Goal: Task Accomplishment & Management: Complete application form

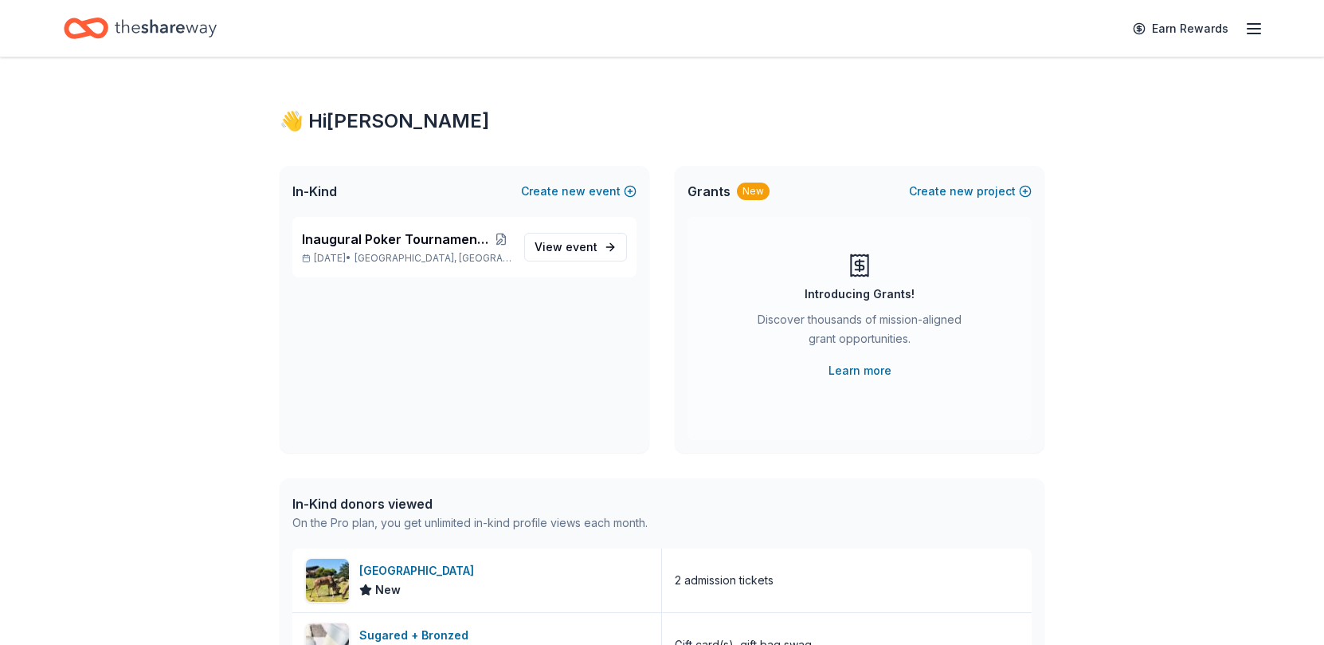
scroll to position [398, 0]
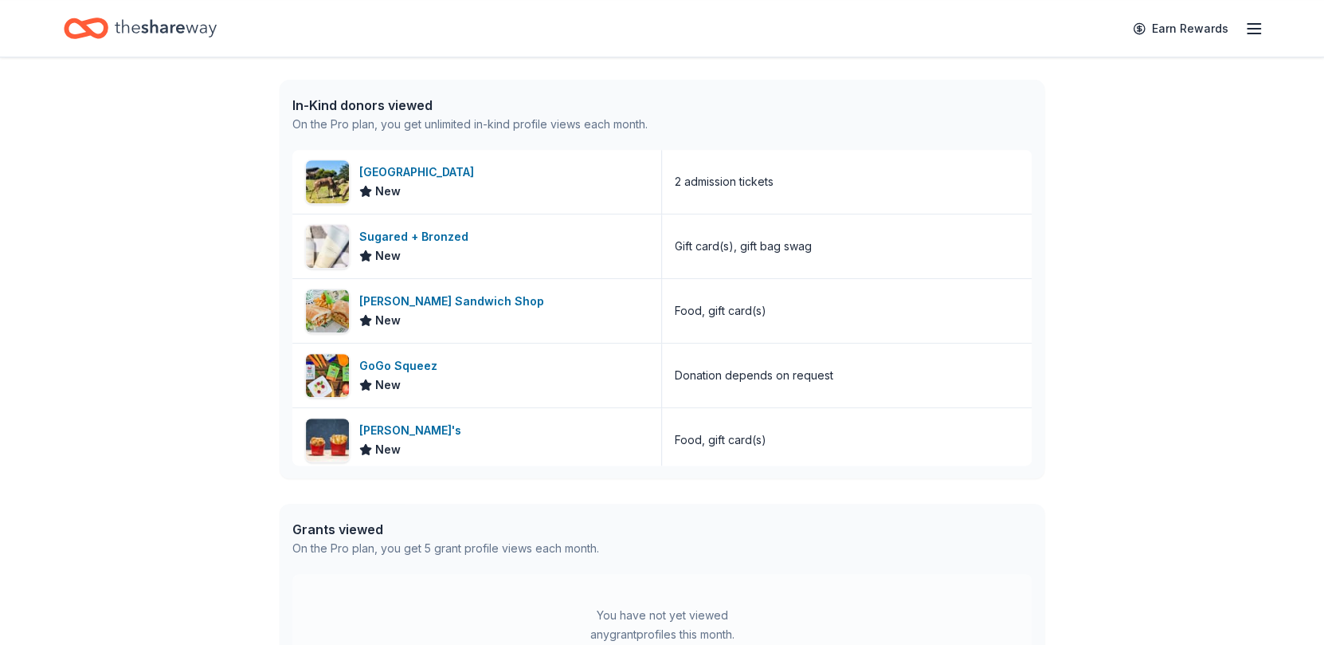
click at [453, 178] on div "San Francisco Zoo" at bounding box center [419, 172] width 121 height 19
click at [463, 295] on div "[PERSON_NAME] Sandwich Shop" at bounding box center [454, 301] width 191 height 19
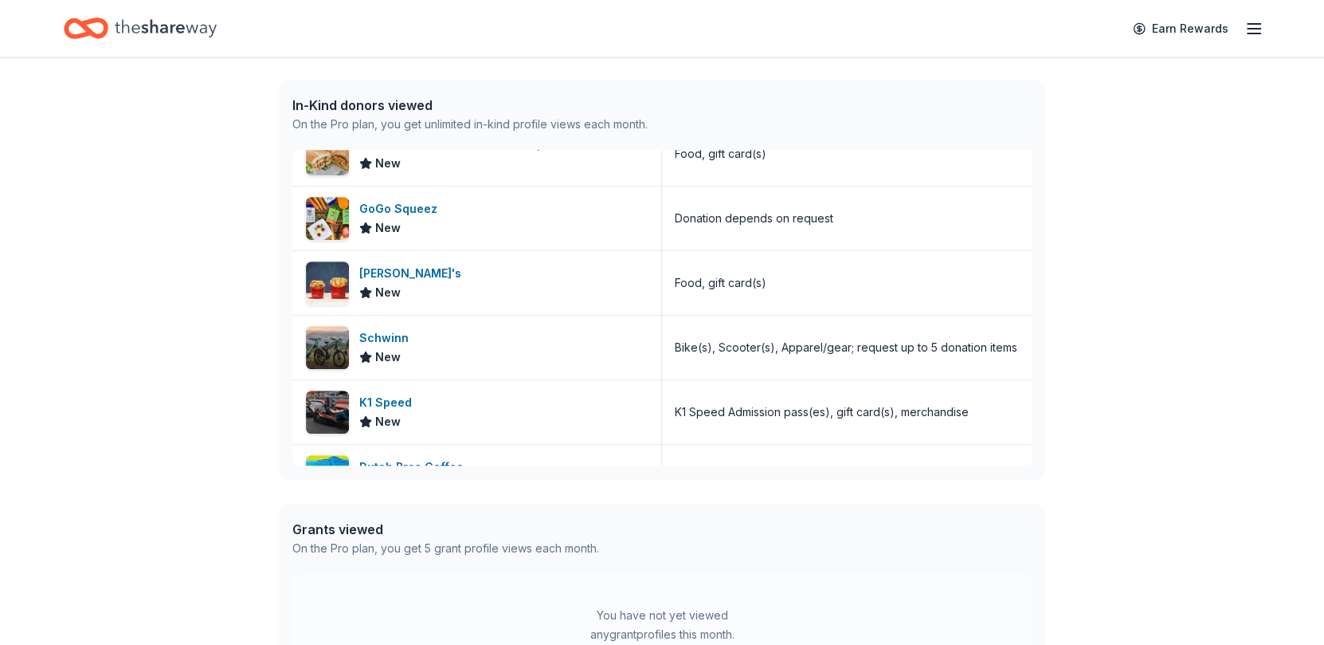
scroll to position [158, 0]
click at [387, 269] on div "[PERSON_NAME]'s" at bounding box center [413, 272] width 108 height 19
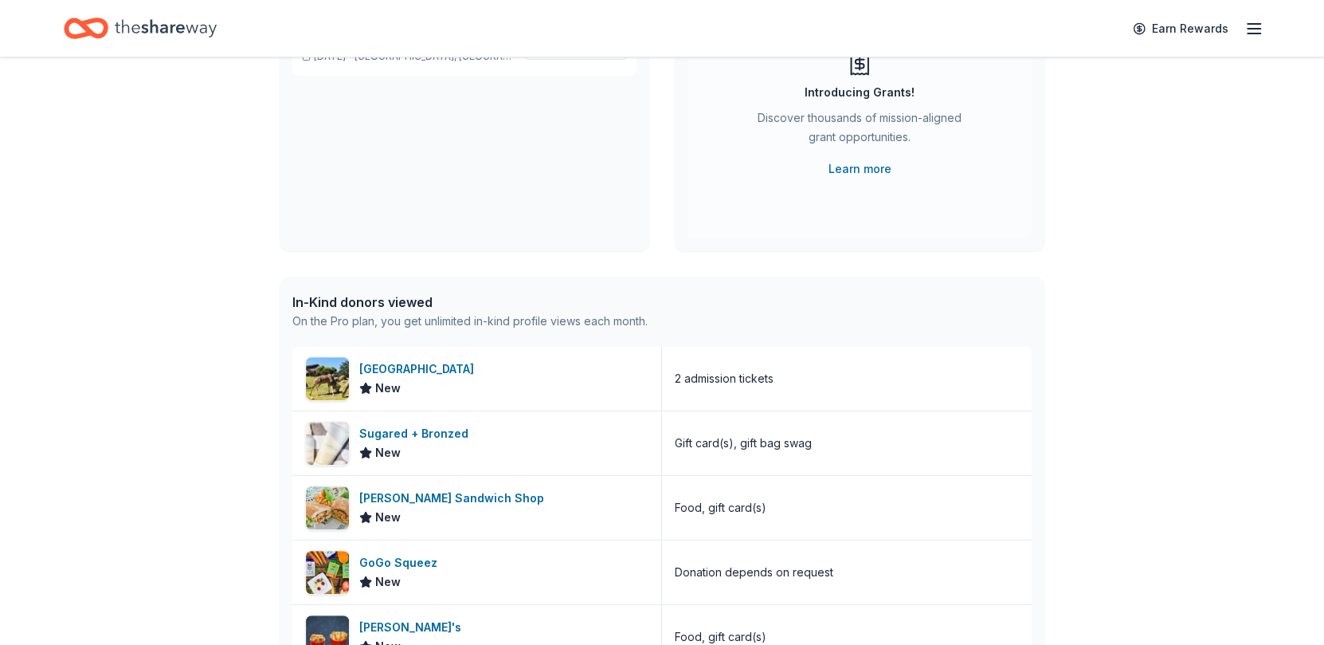
scroll to position [0, 0]
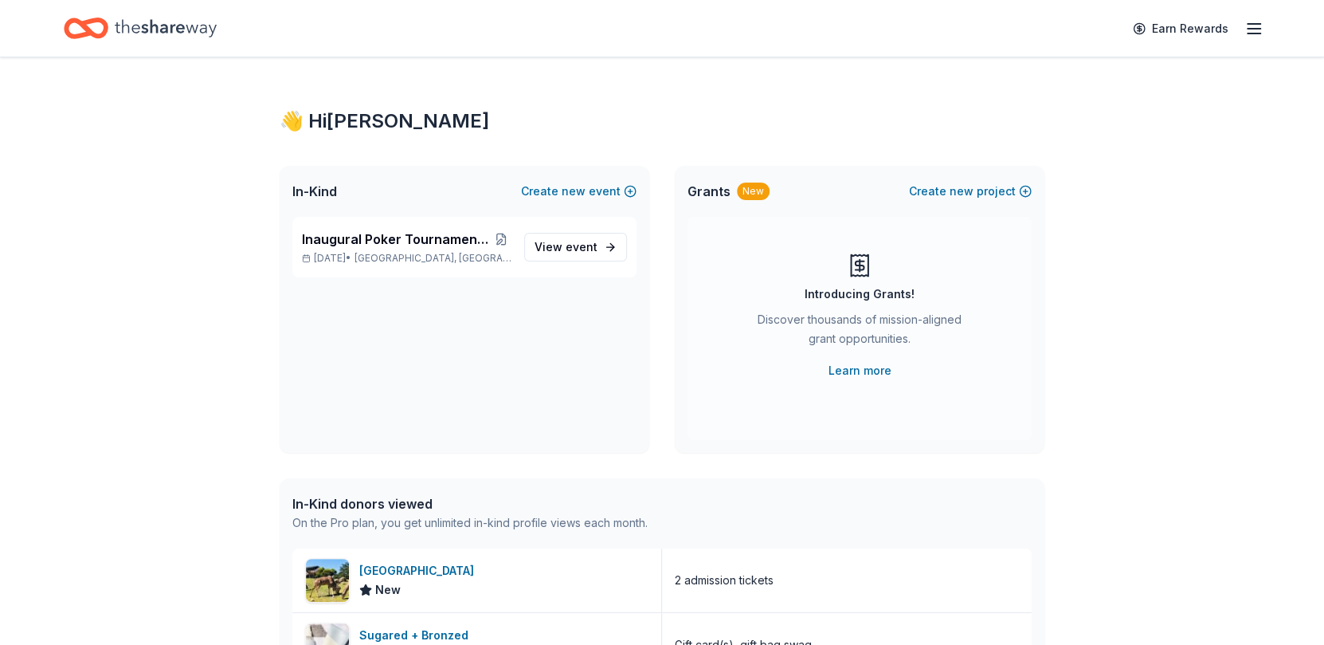
click at [371, 240] on span "Inaugural Poker Tournament and Silent Auction" at bounding box center [397, 238] width 190 height 19
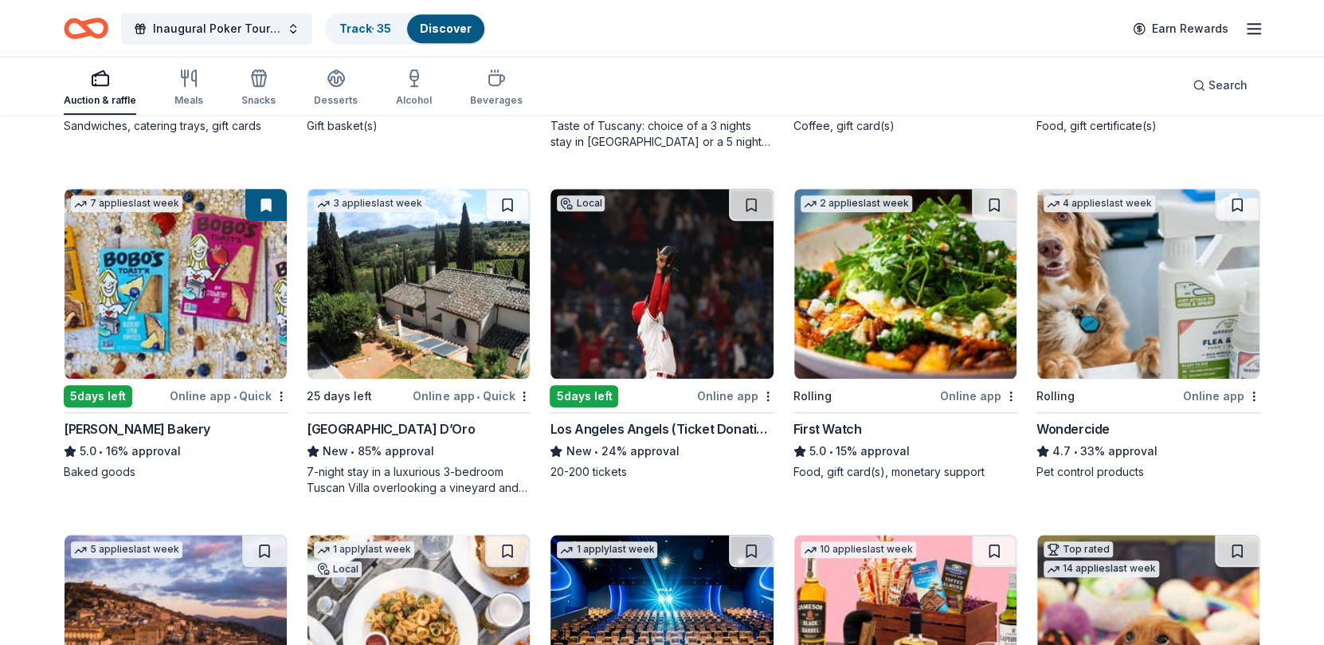
scroll to position [798, 0]
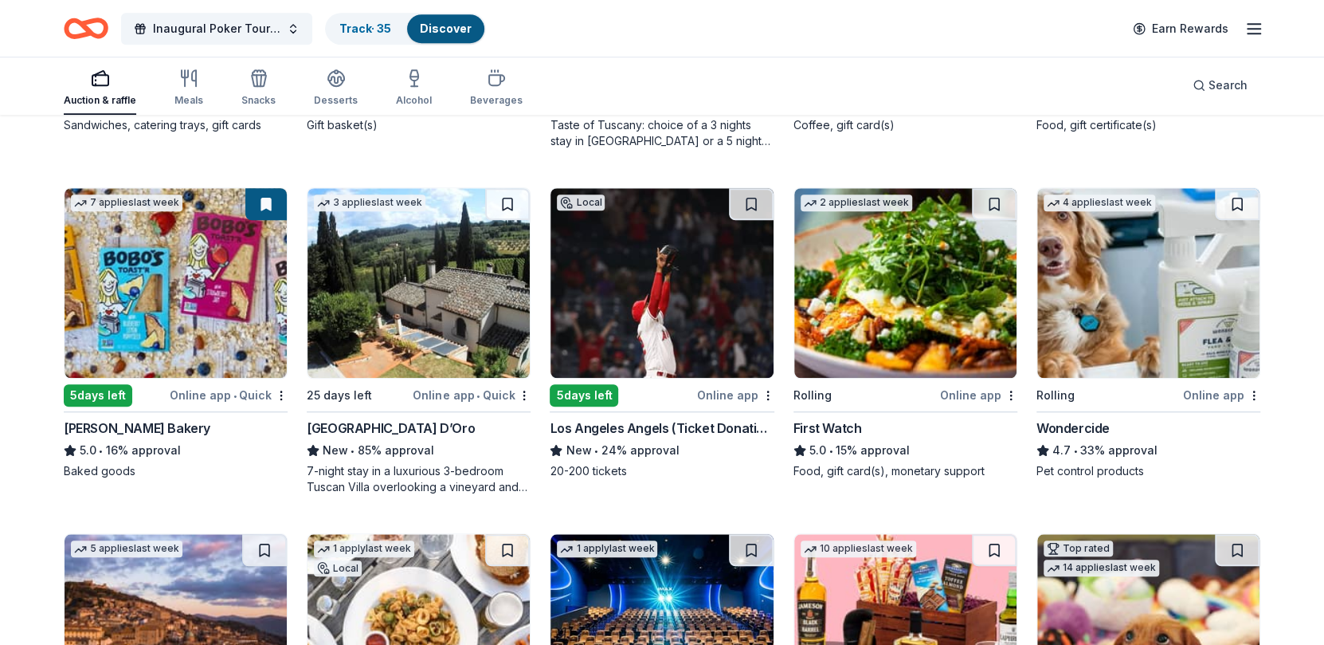
click at [284, 188] on div at bounding box center [265, 204] width 41 height 32
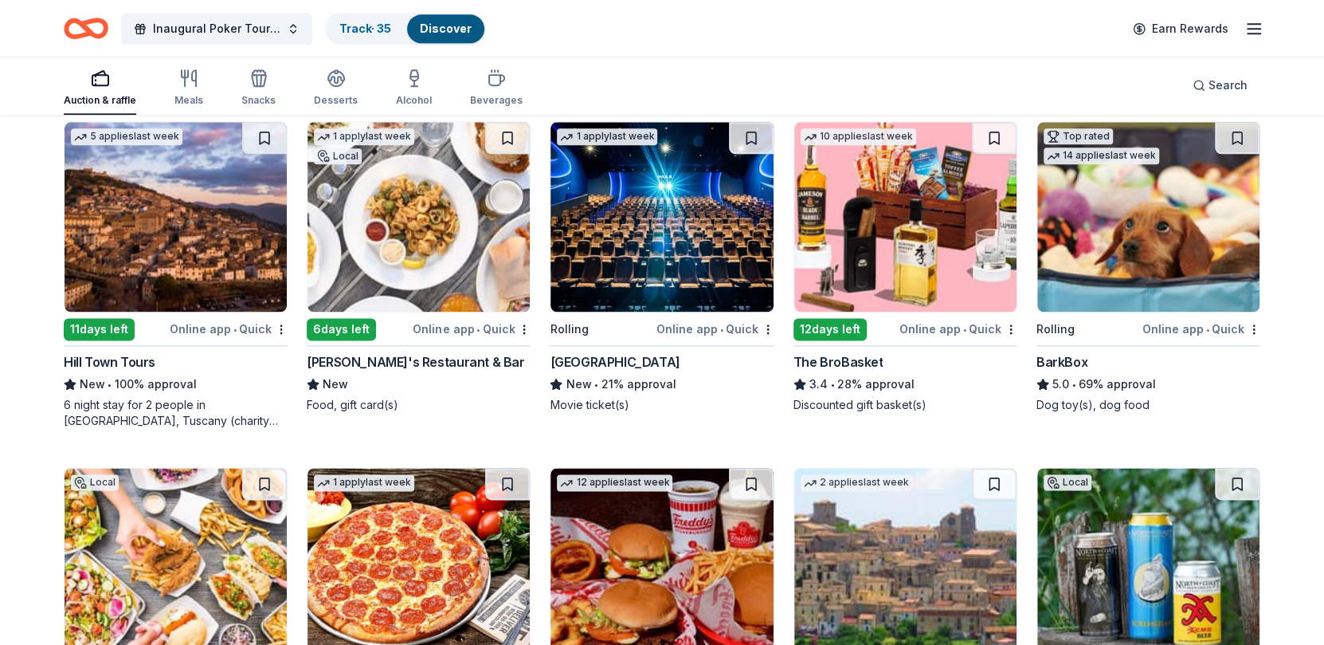
scroll to position [1208, 0]
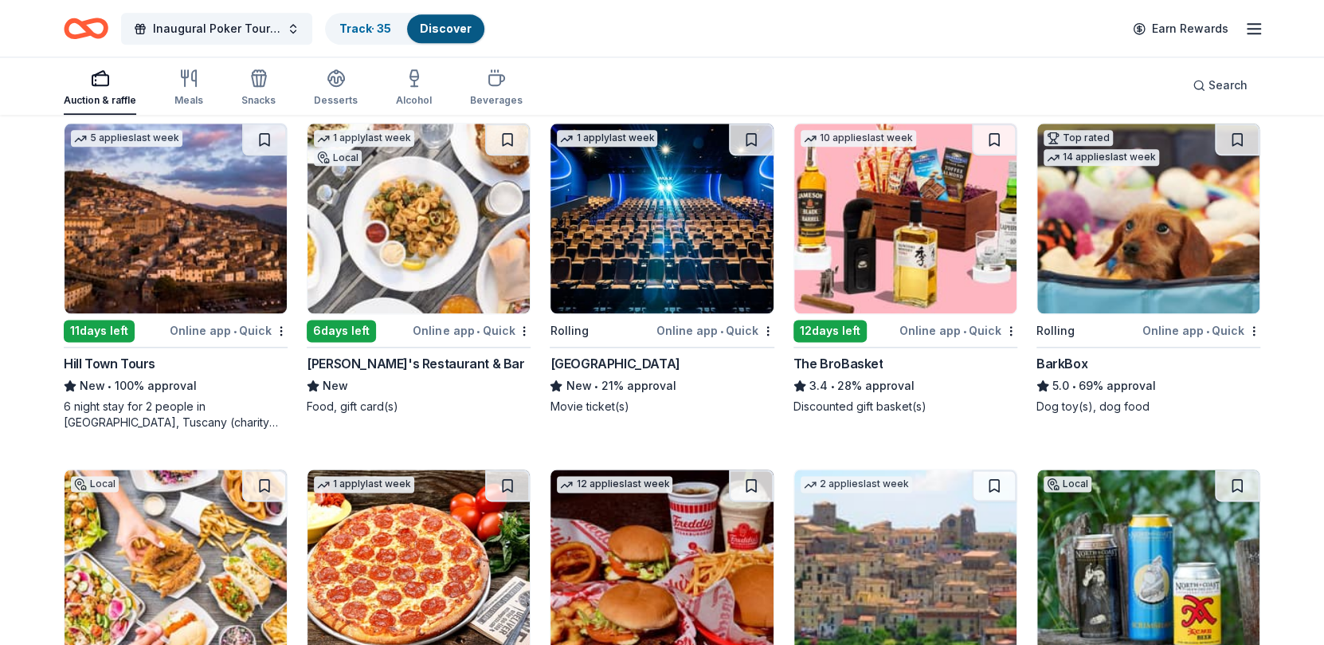
click at [1053, 359] on div "BarkBox" at bounding box center [1062, 363] width 51 height 19
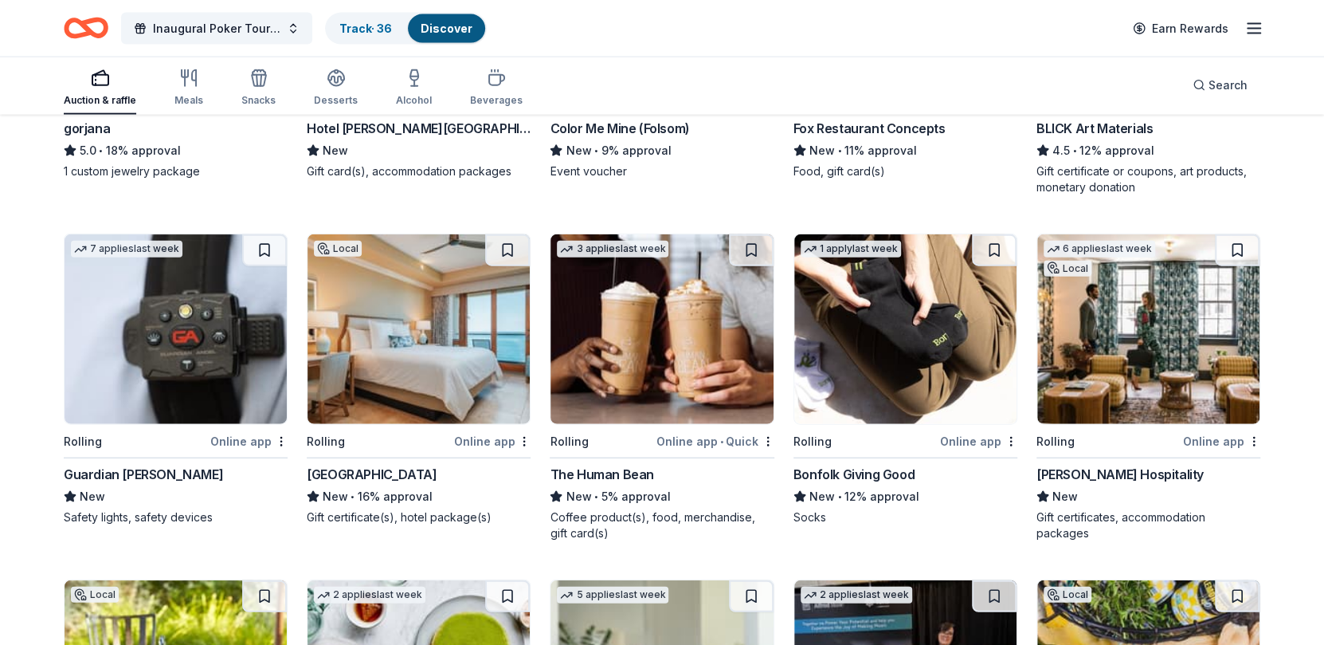
scroll to position [2480, 0]
click at [118, 361] on img at bounding box center [176, 329] width 222 height 190
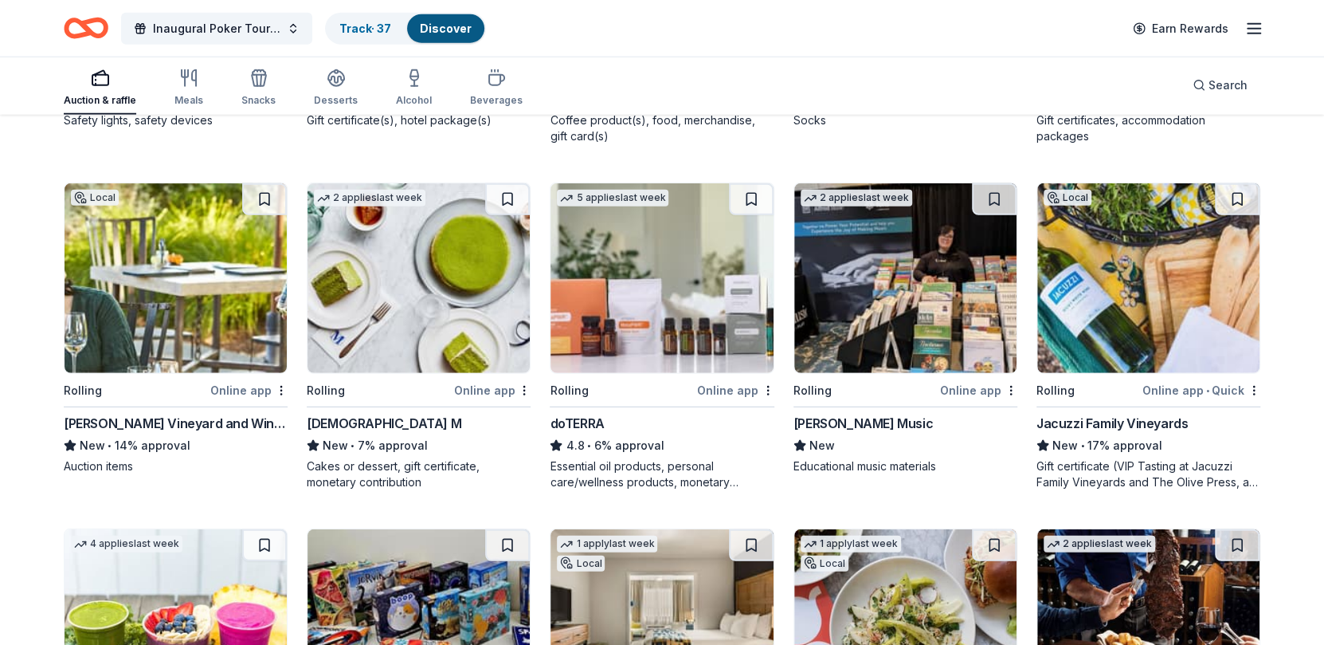
scroll to position [2878, 0]
click at [1131, 279] on img at bounding box center [1148, 277] width 222 height 190
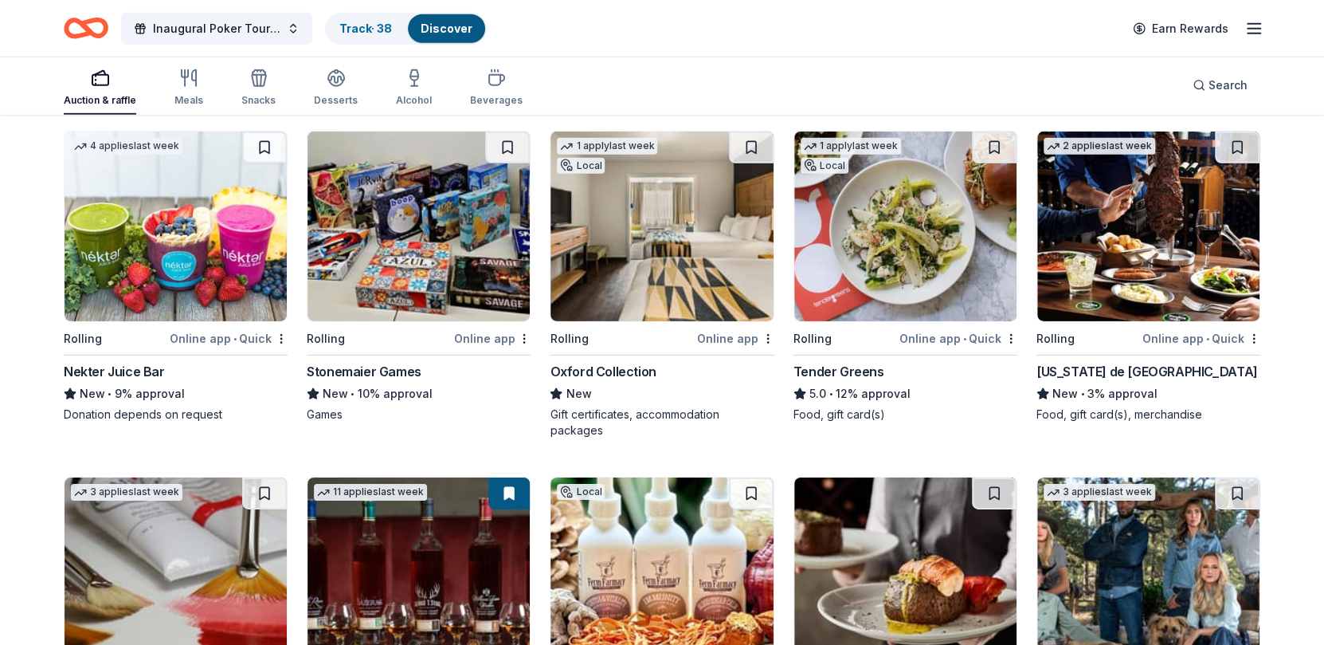
scroll to position [3275, 0]
click at [147, 295] on img at bounding box center [176, 226] width 222 height 190
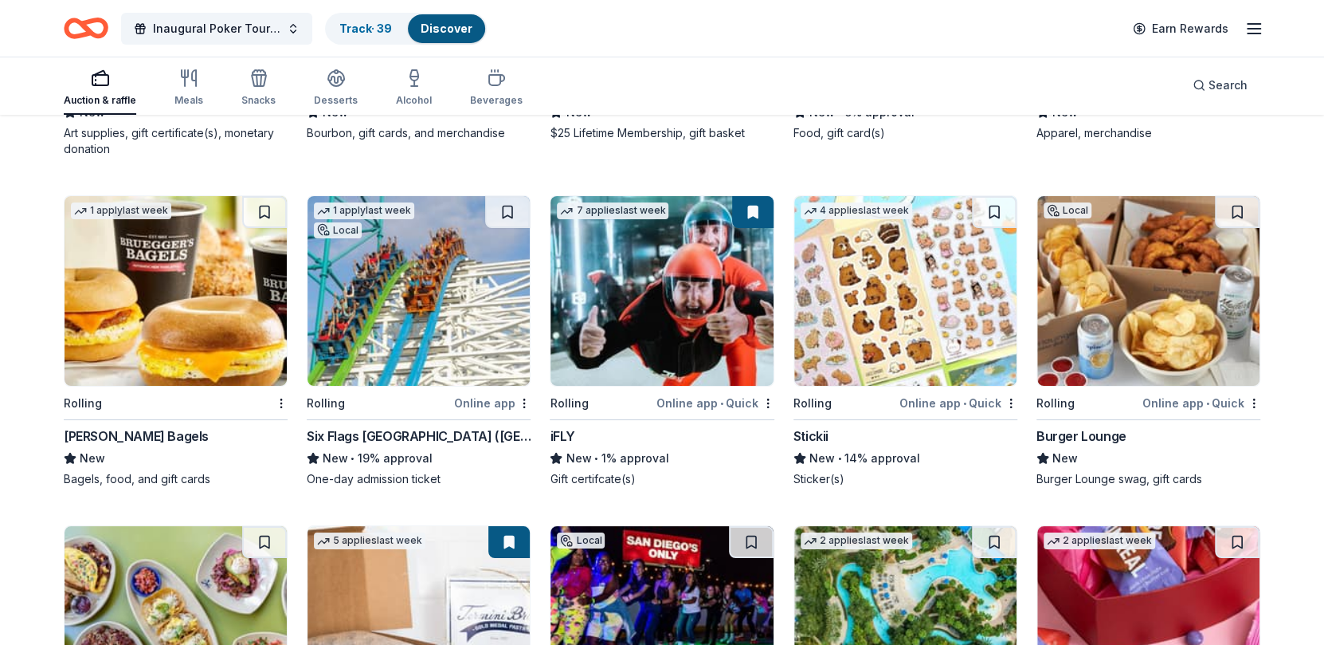
scroll to position [3903, 0]
click at [1136, 326] on img at bounding box center [1148, 290] width 222 height 190
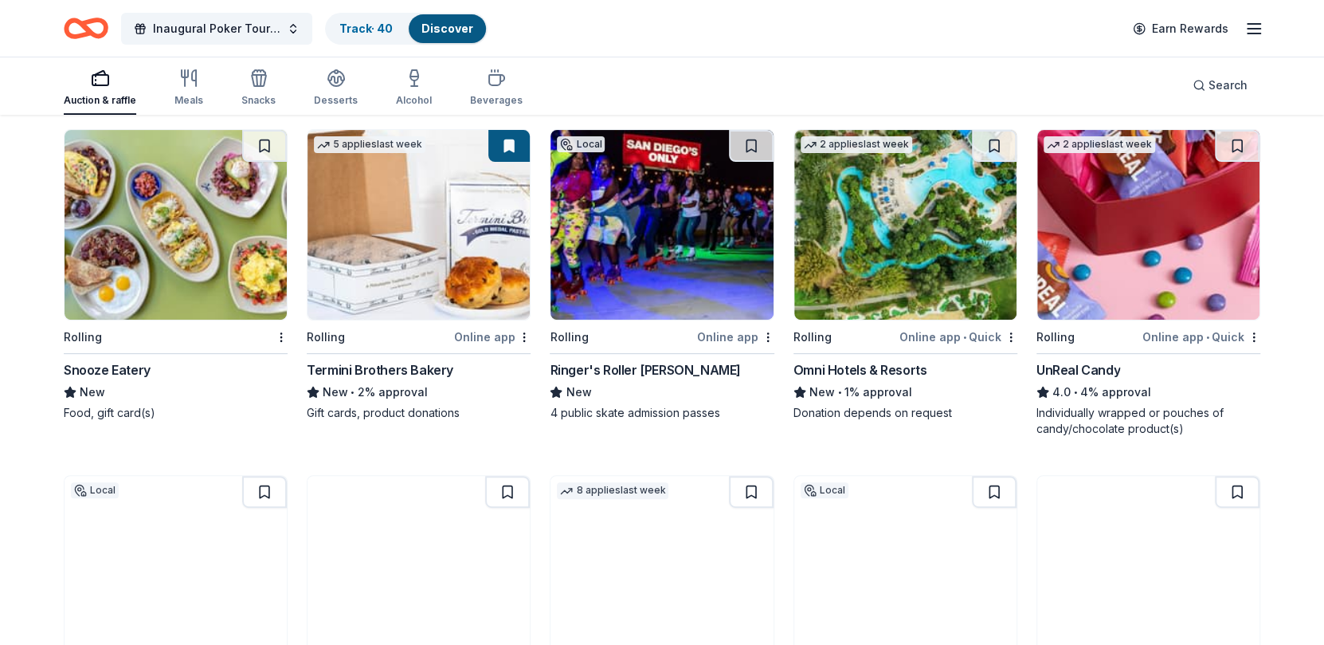
scroll to position [4299, 0]
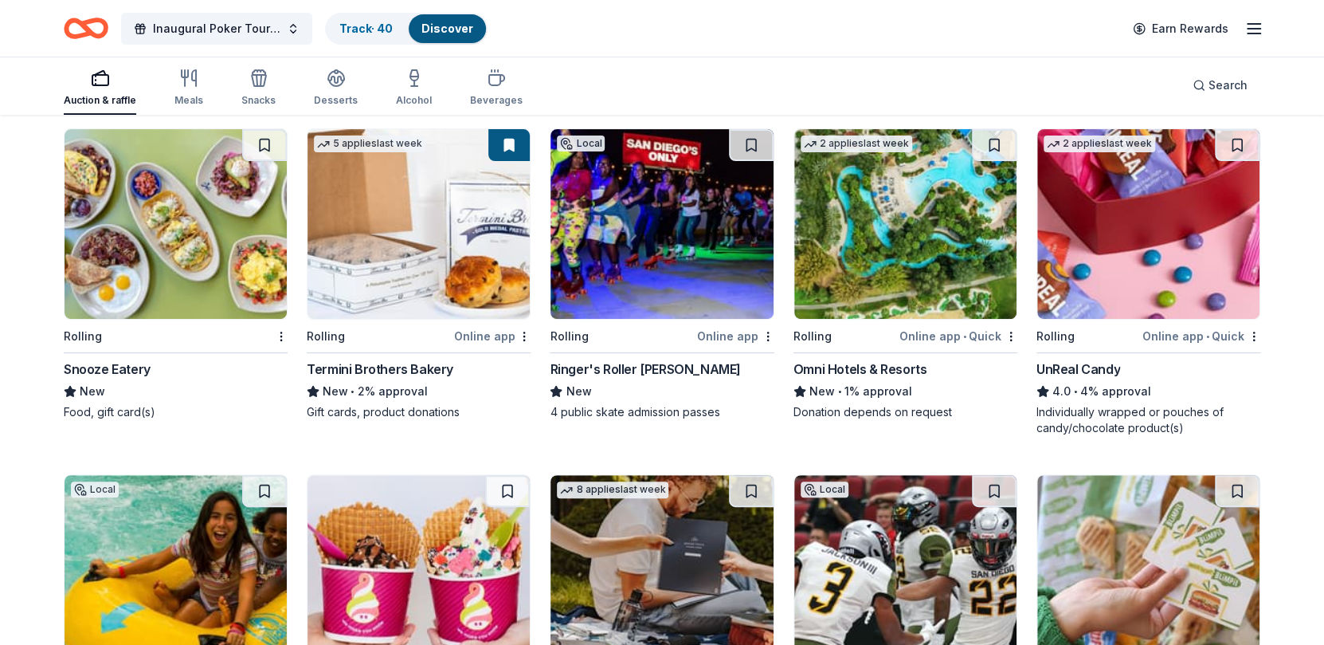
click at [1142, 258] on img at bounding box center [1148, 224] width 222 height 190
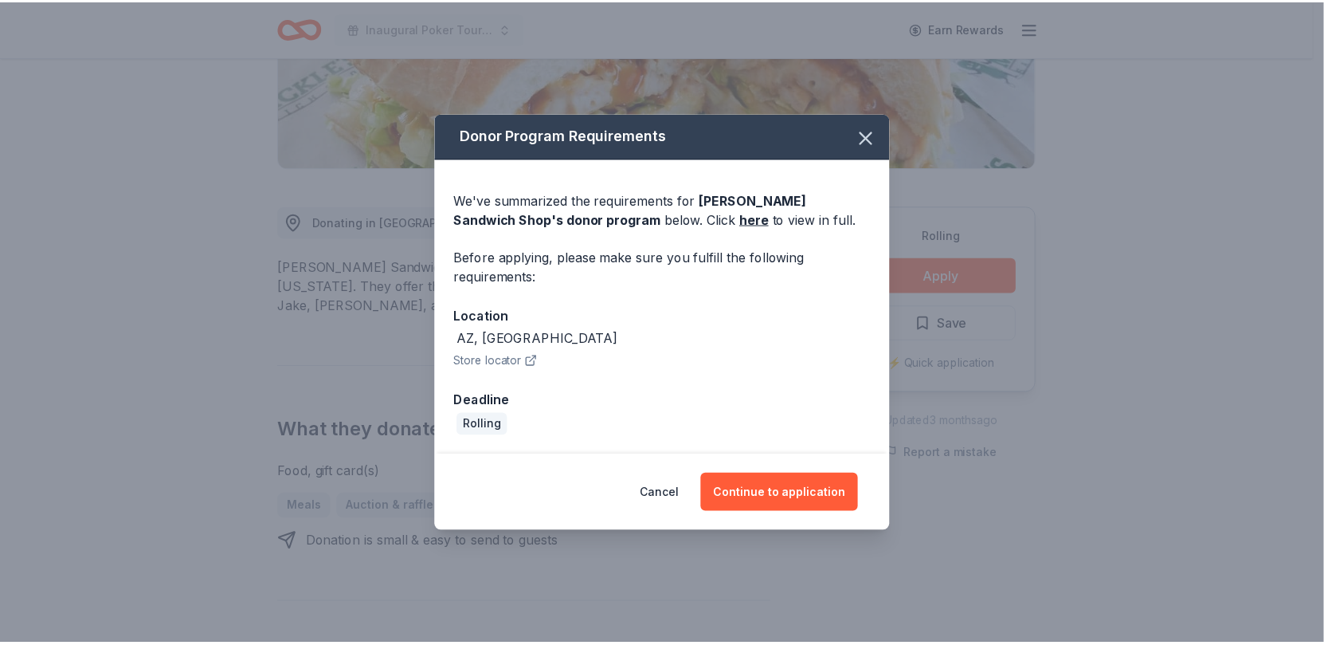
scroll to position [316, 0]
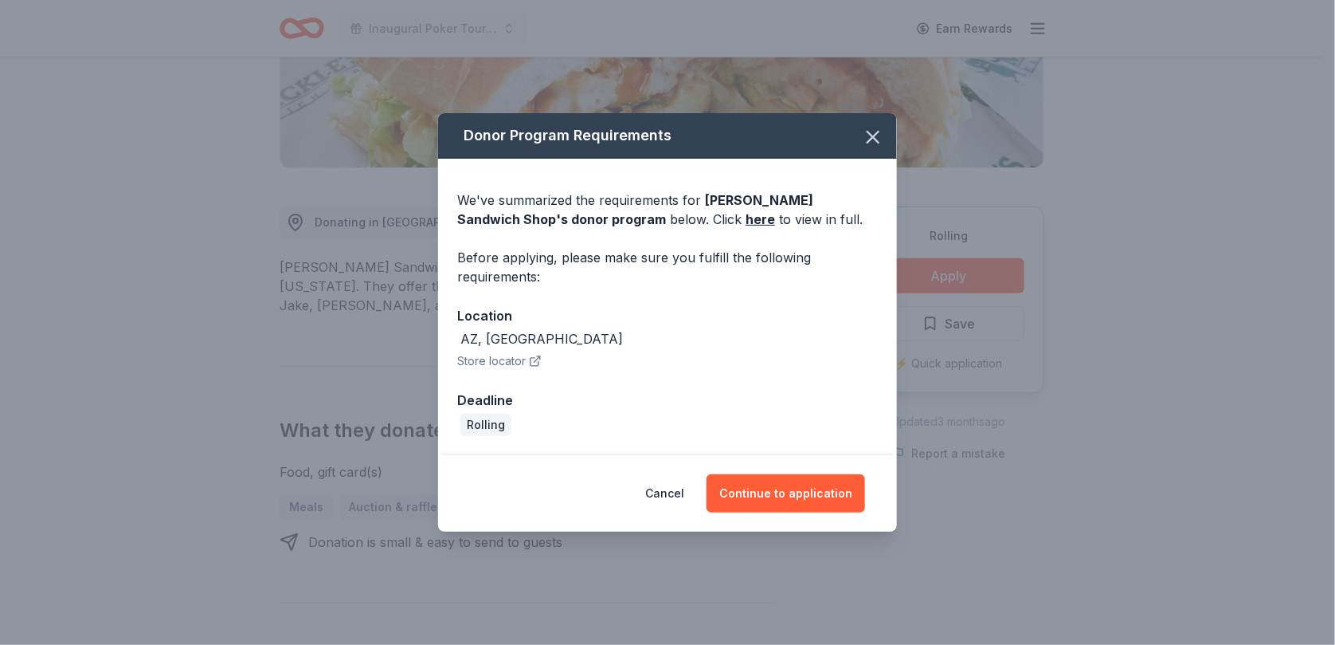
click at [762, 482] on button "Continue to application" at bounding box center [786, 493] width 159 height 38
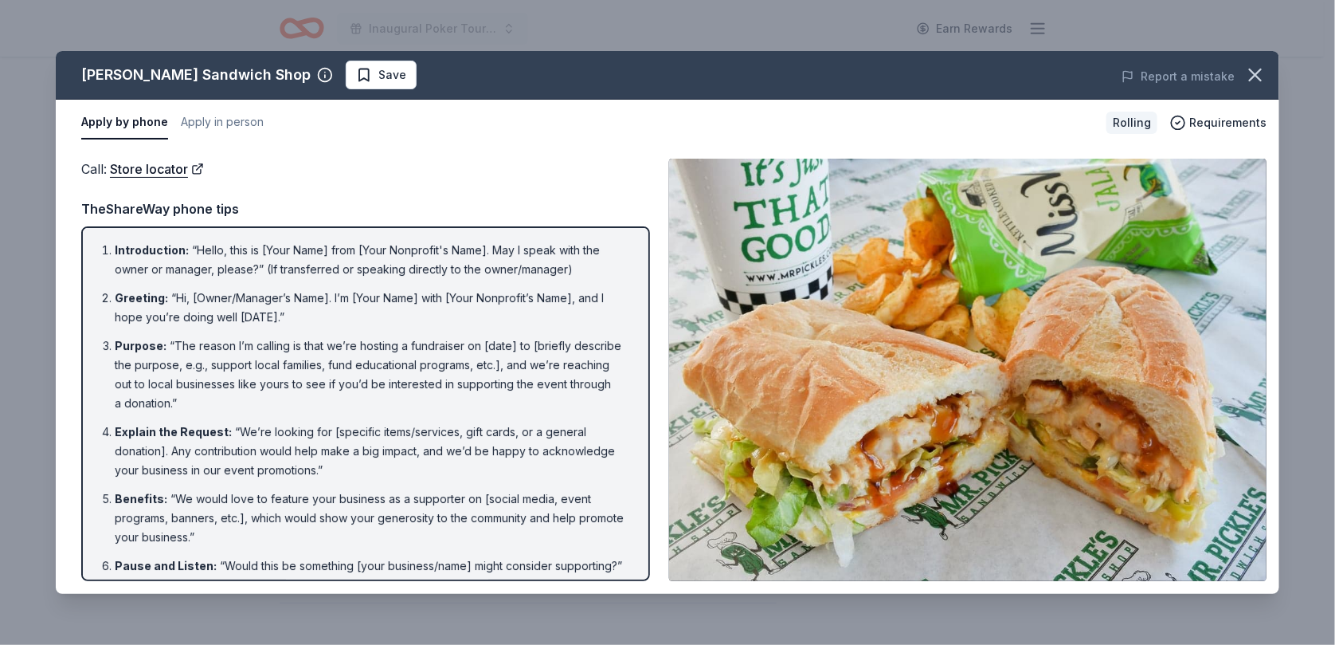
click at [1257, 76] on icon "button" at bounding box center [1255, 74] width 11 height 11
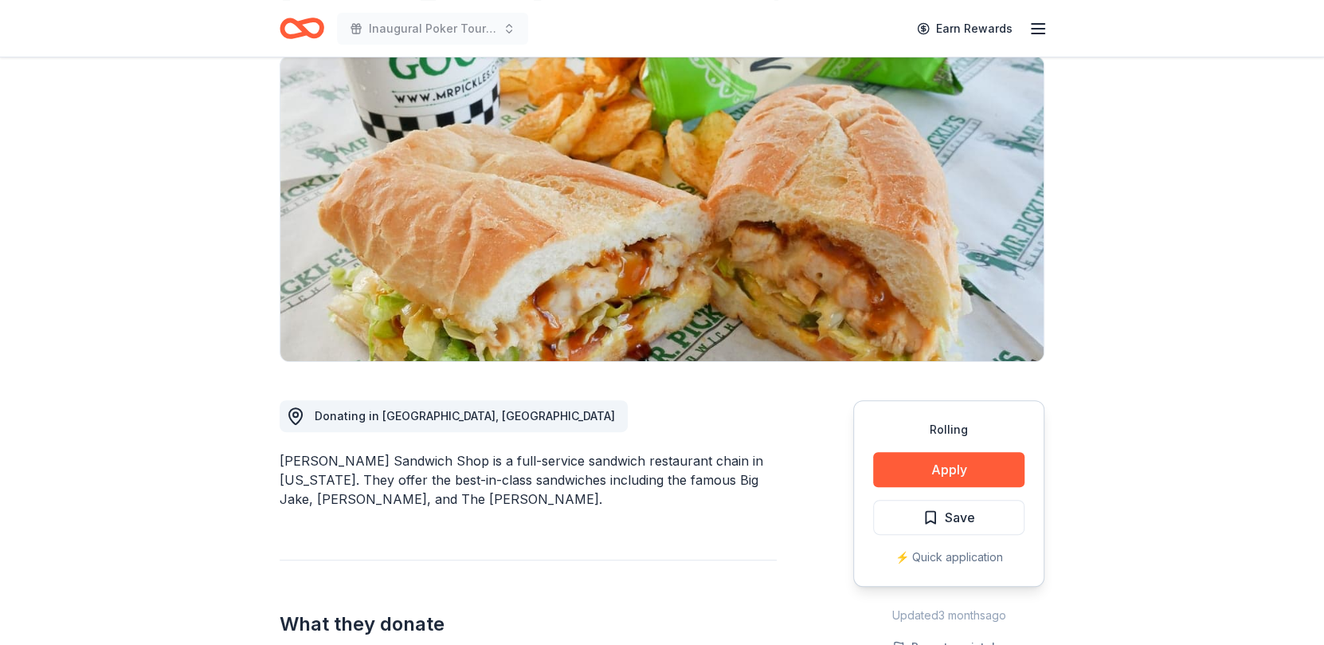
scroll to position [0, 0]
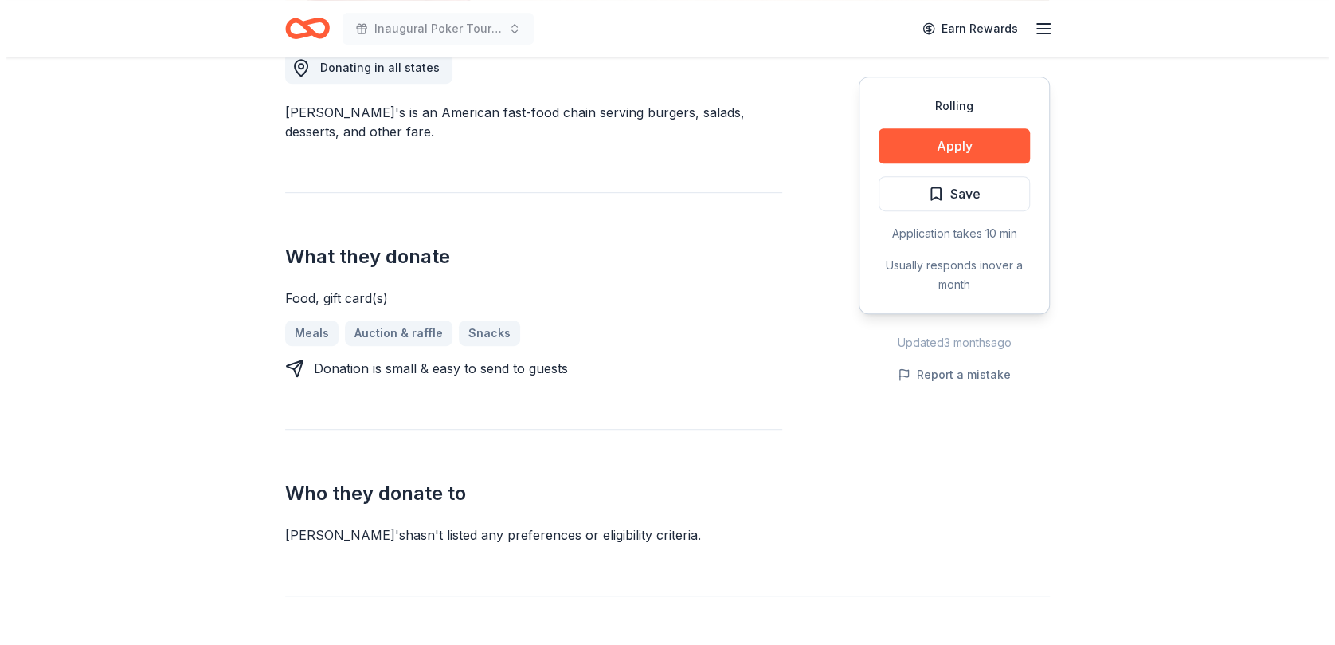
scroll to position [472, 0]
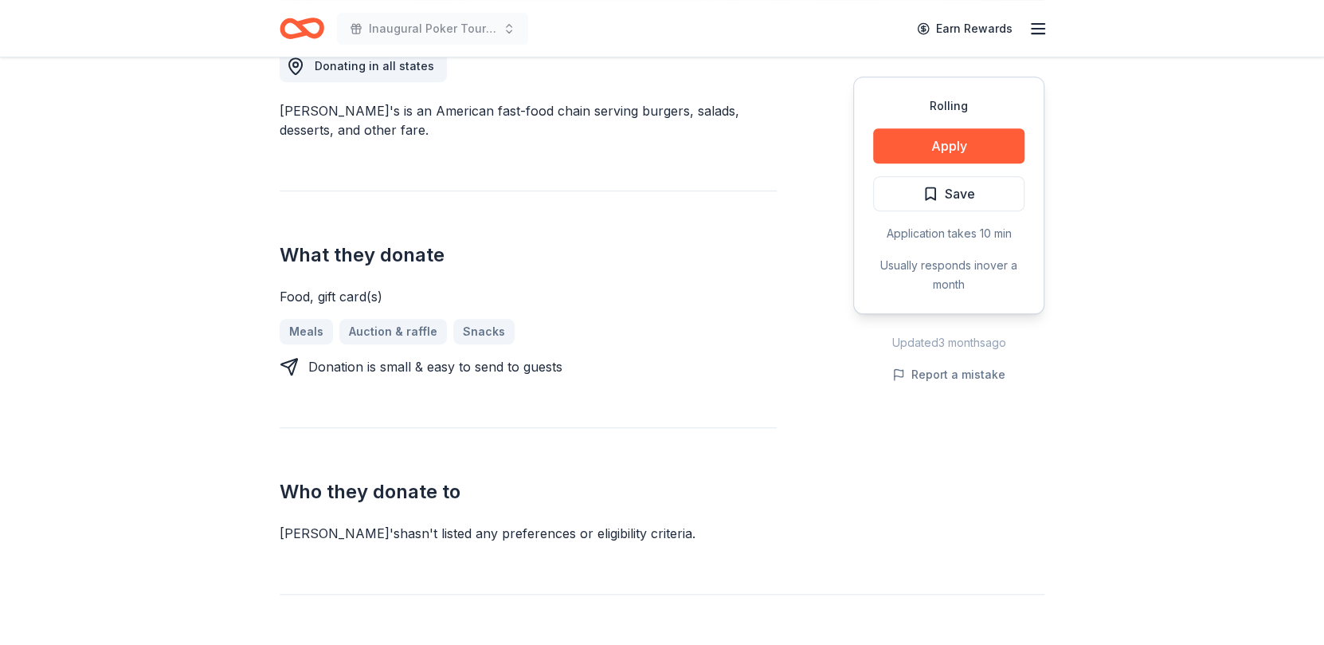
click at [929, 143] on button "Apply" at bounding box center [948, 145] width 151 height 35
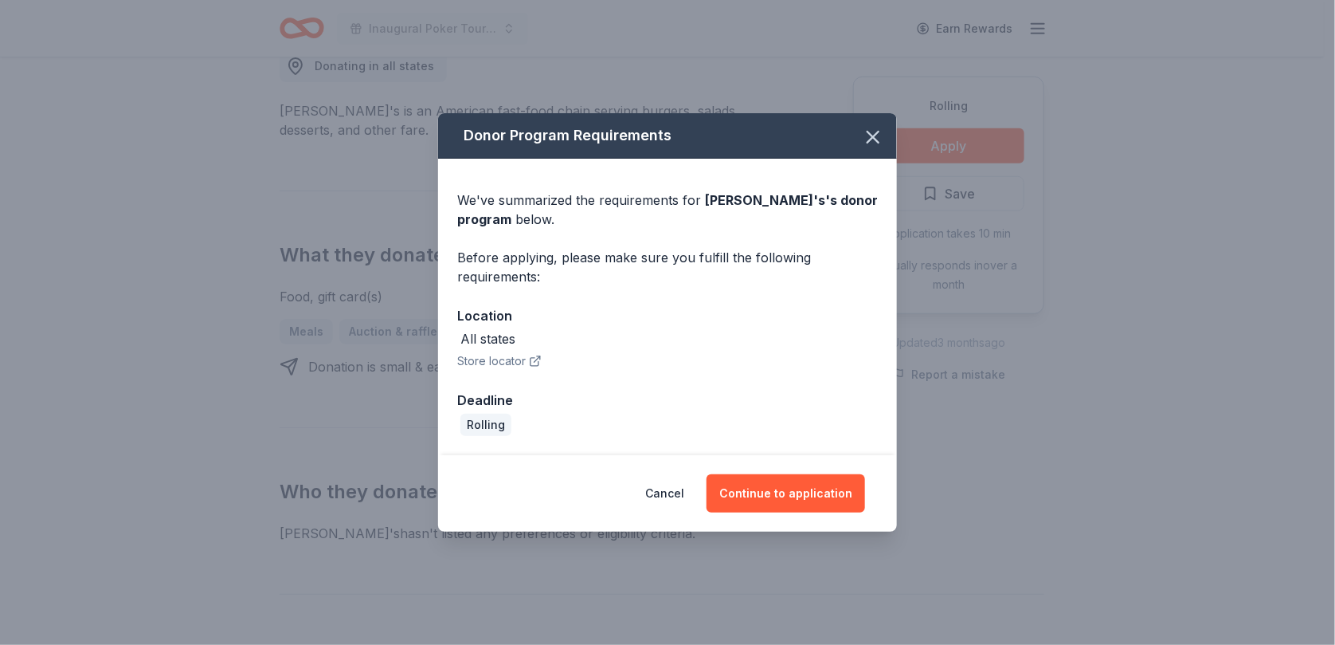
click at [765, 484] on button "Continue to application" at bounding box center [786, 493] width 159 height 38
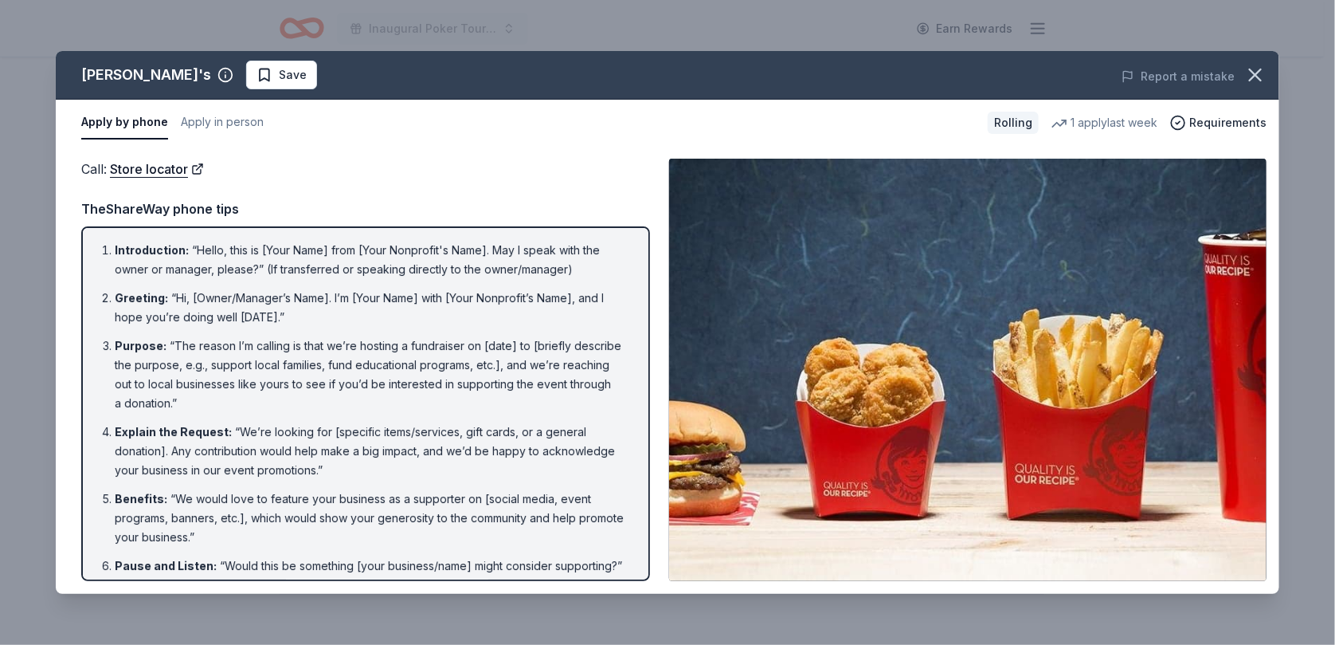
click at [221, 116] on button "Apply in person" at bounding box center [222, 122] width 83 height 33
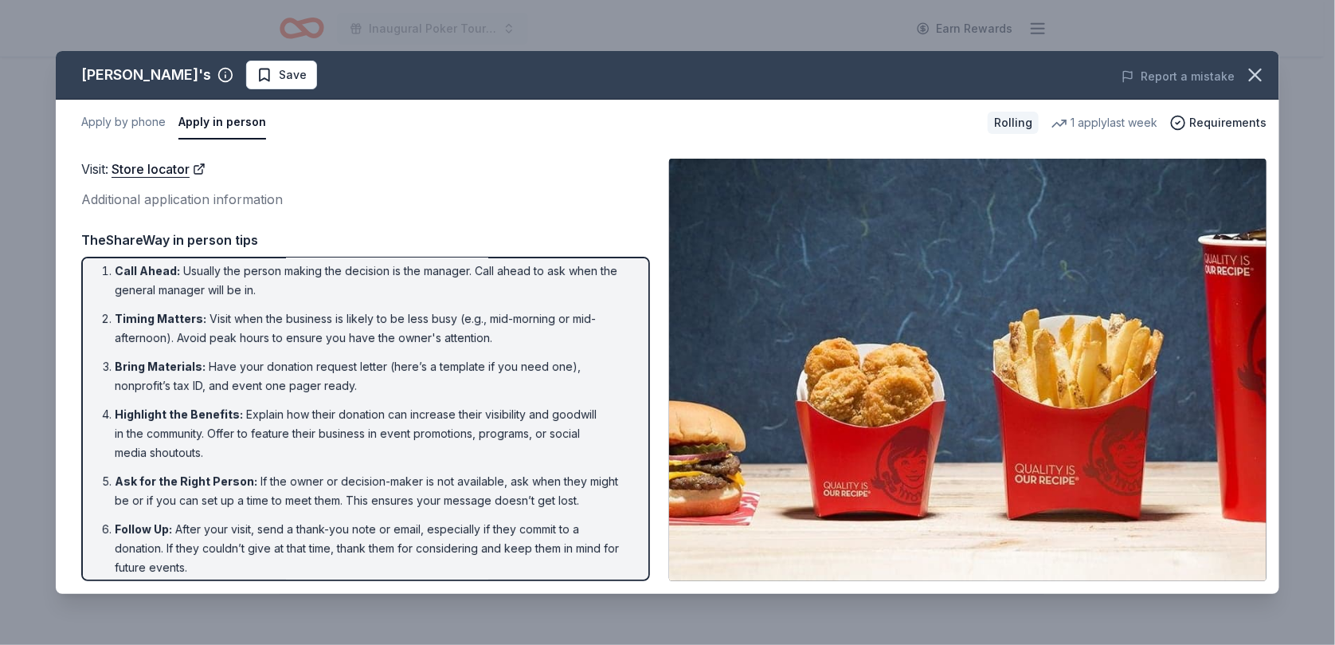
scroll to position [18, 0]
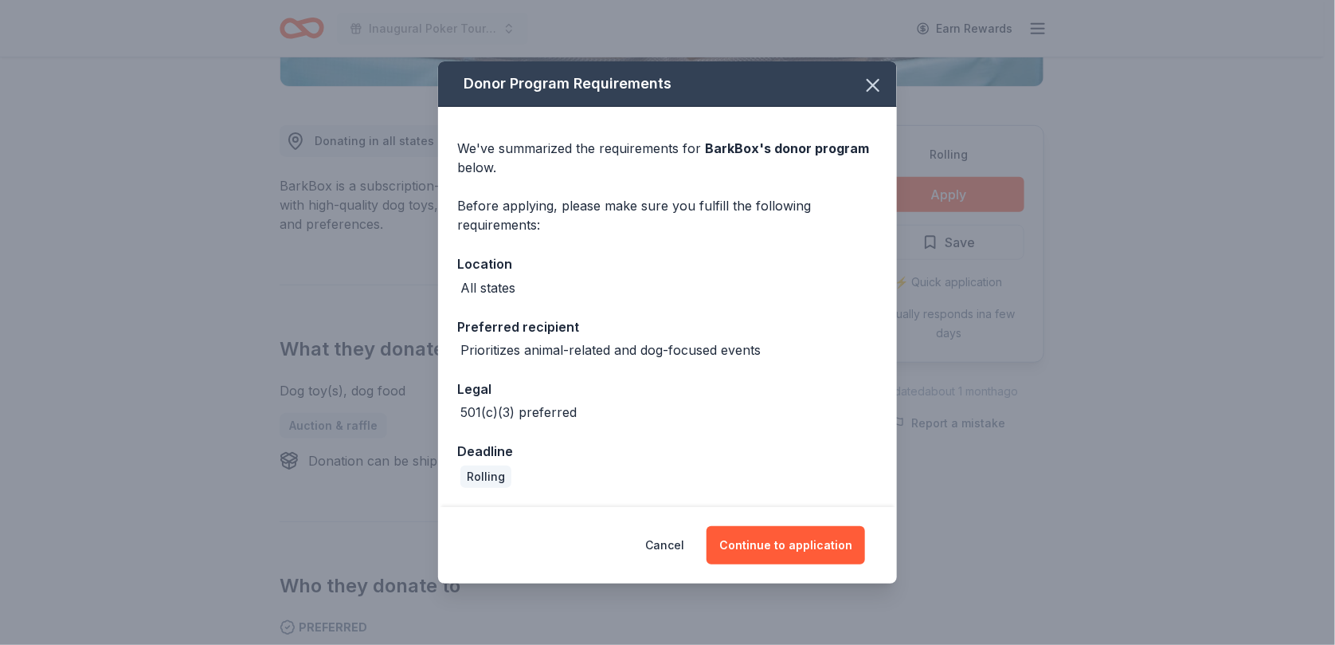
scroll to position [398, 0]
click at [782, 535] on button "Continue to application" at bounding box center [786, 545] width 159 height 38
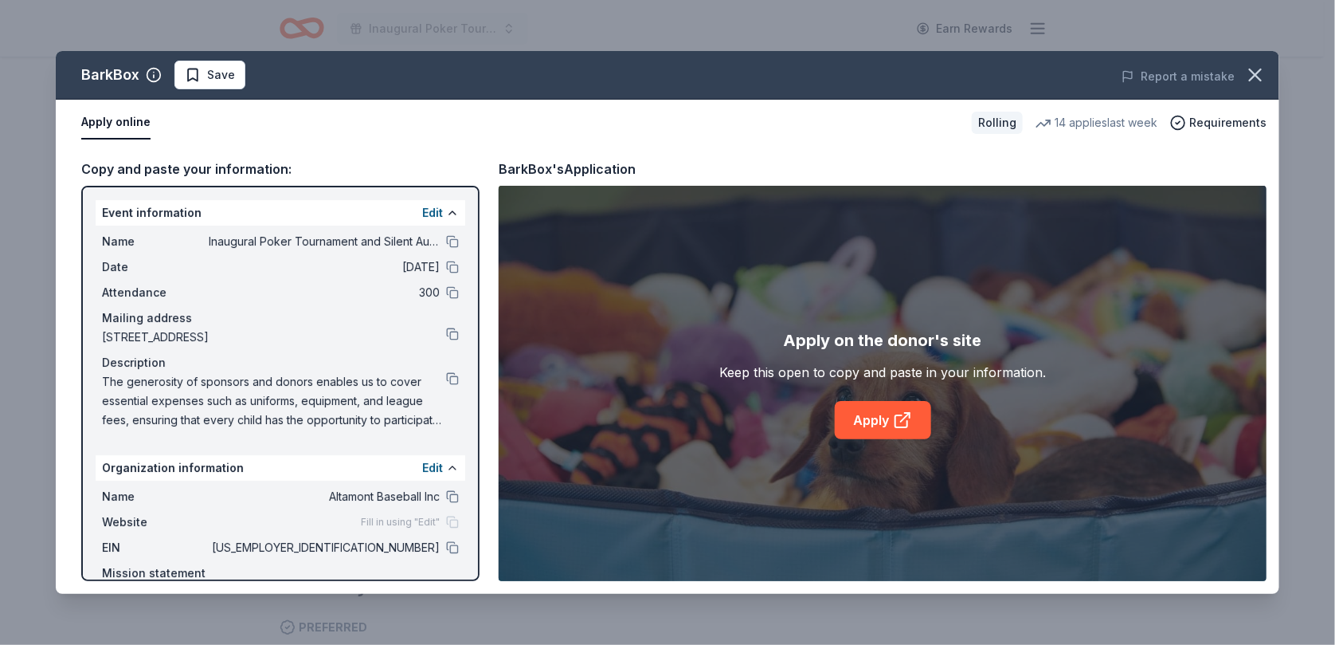
click at [875, 422] on link "Apply" at bounding box center [883, 420] width 96 height 38
click at [213, 75] on span "Save" at bounding box center [221, 74] width 28 height 19
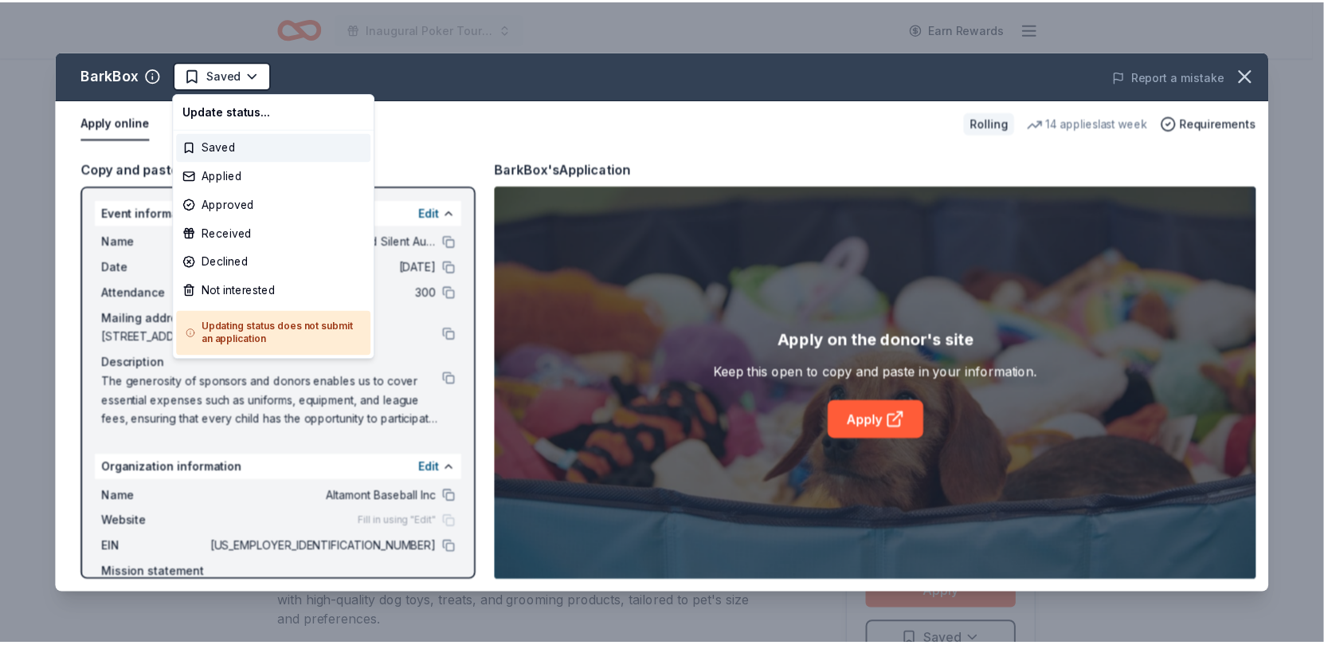
scroll to position [0, 0]
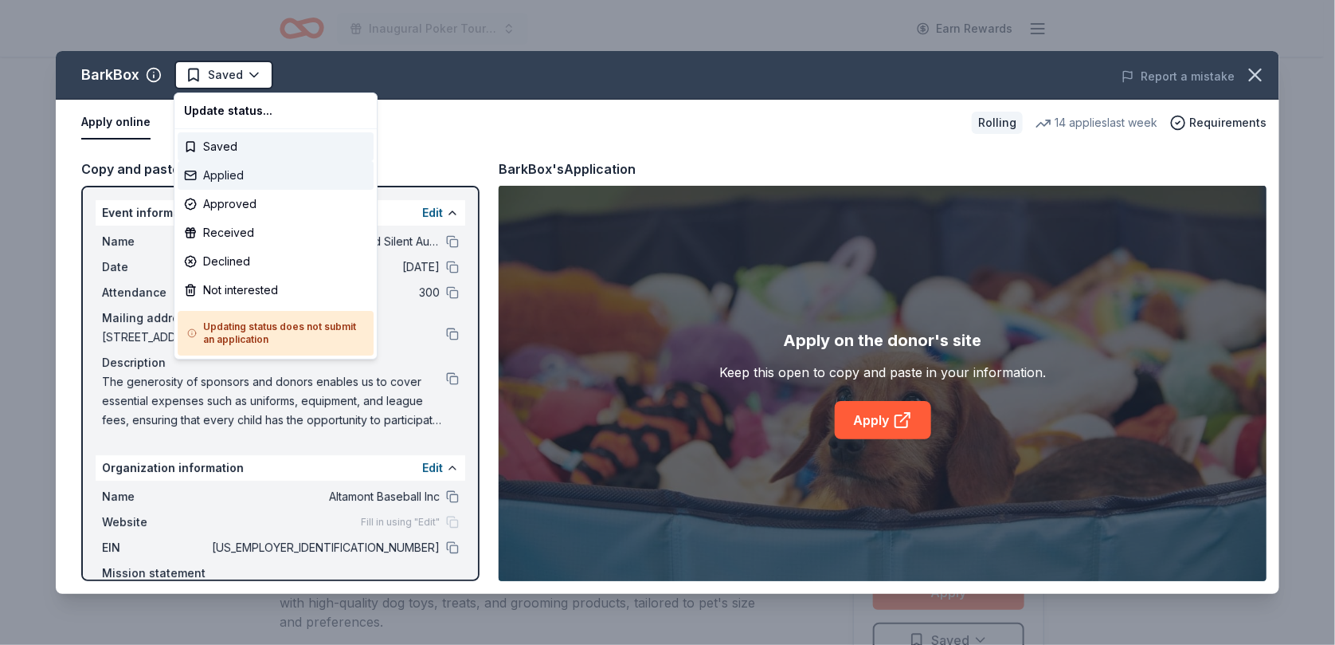
click at [225, 174] on div "Applied" at bounding box center [276, 175] width 196 height 29
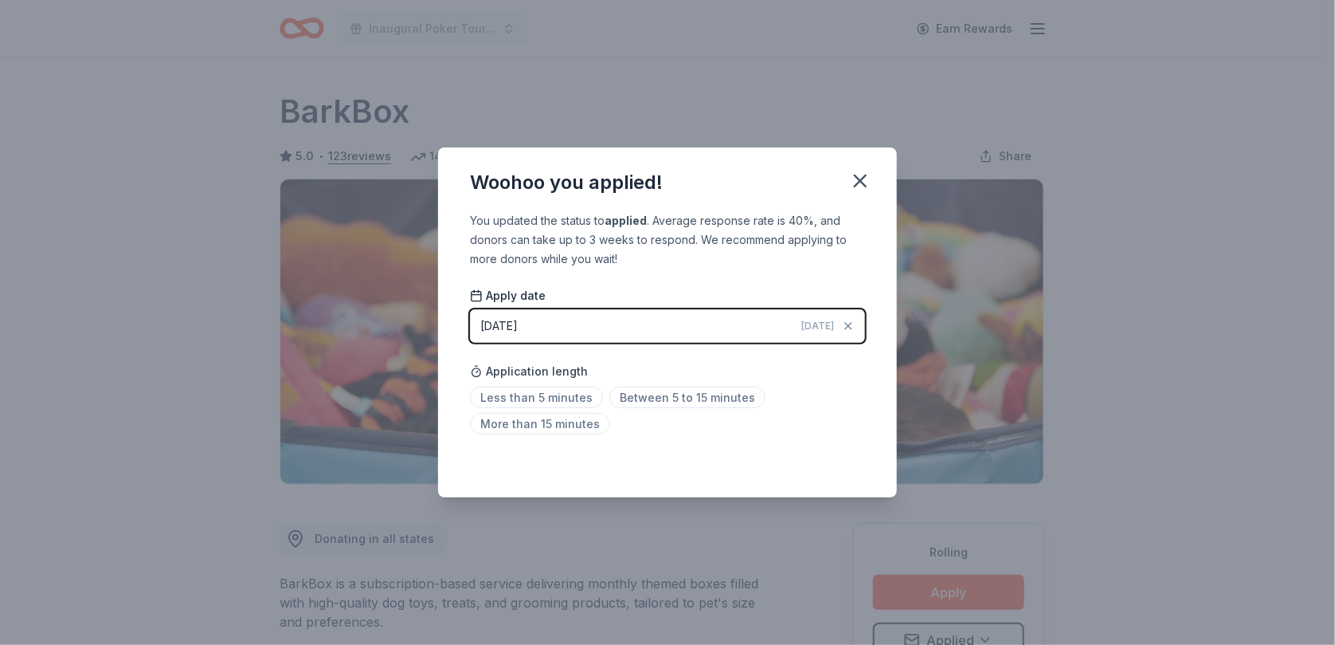
click at [863, 179] on icon "button" at bounding box center [860, 181] width 22 height 22
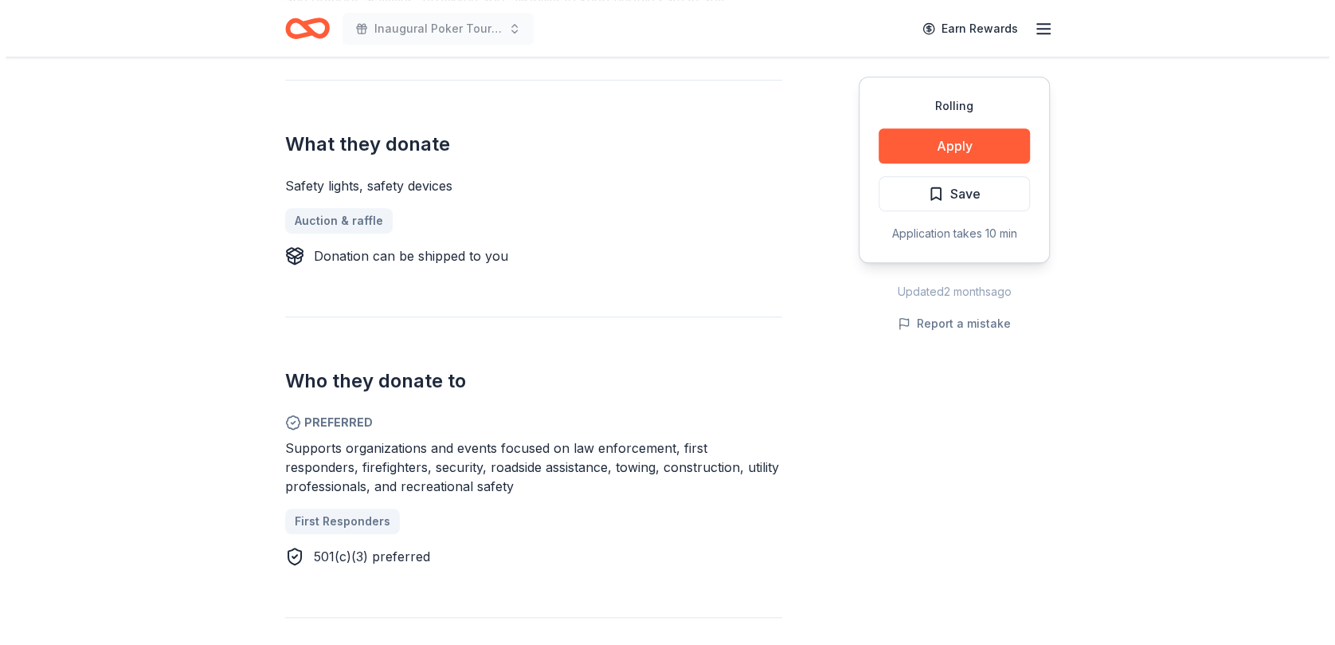
scroll to position [603, 0]
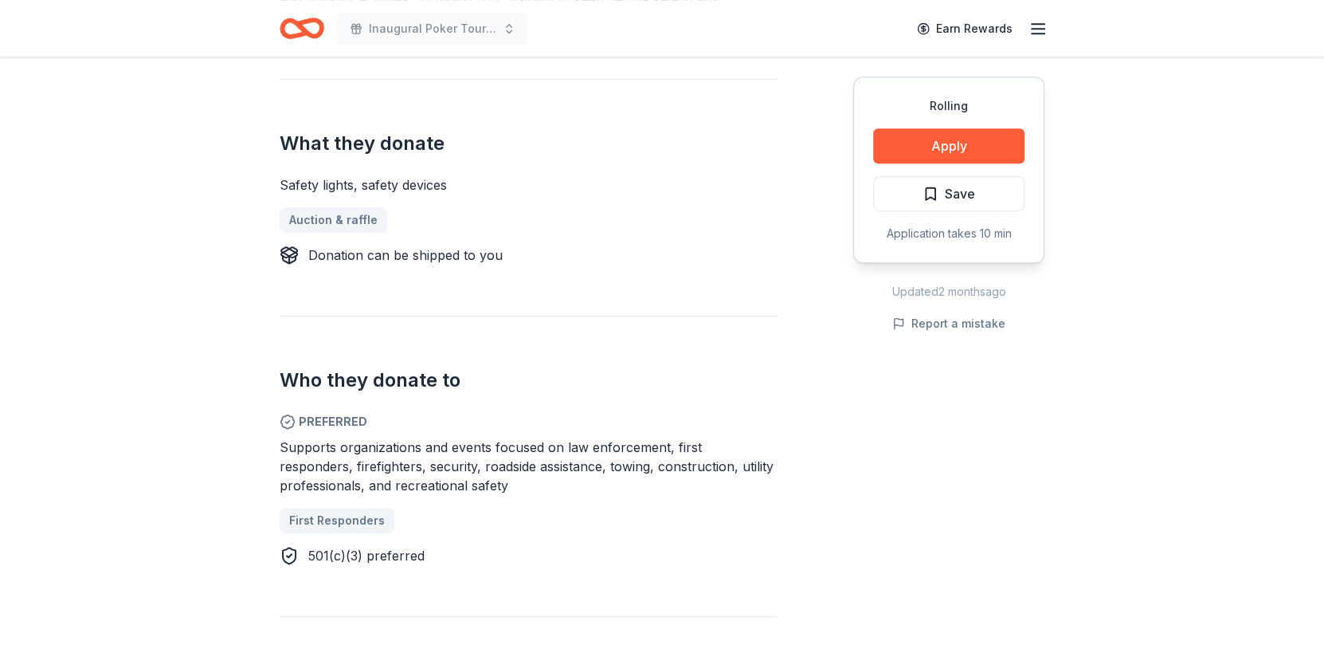
click at [938, 140] on button "Apply" at bounding box center [948, 145] width 151 height 35
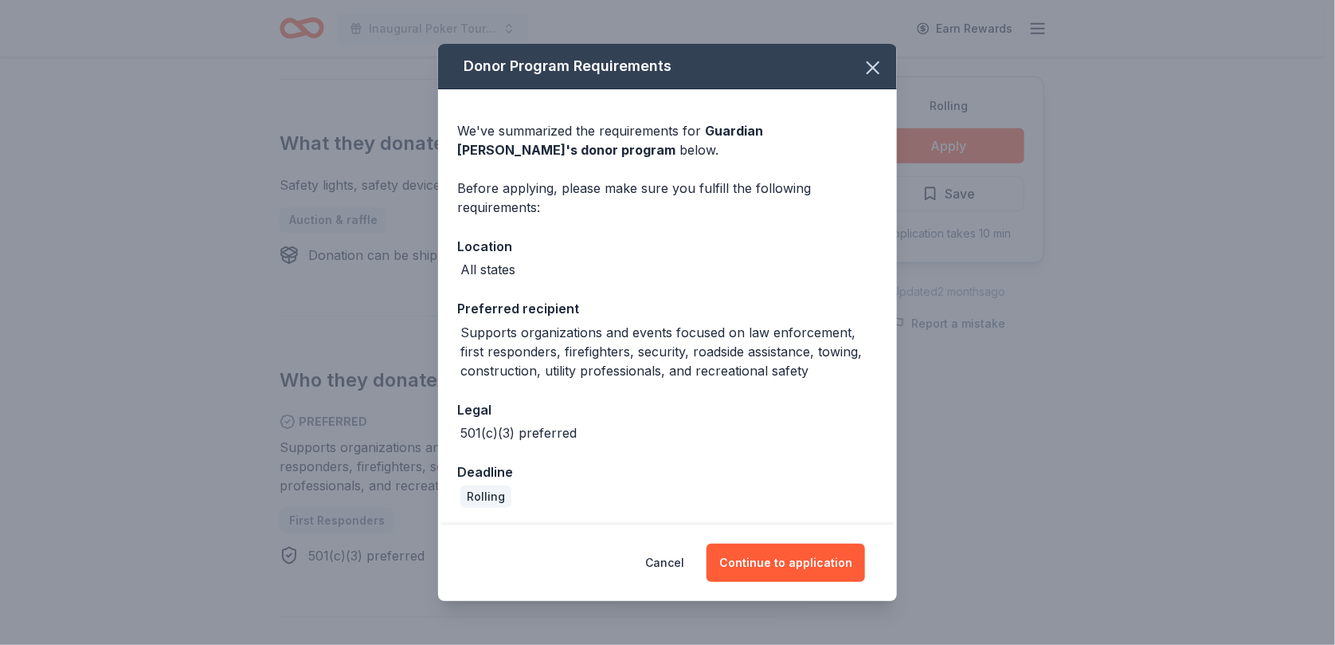
scroll to position [2, 0]
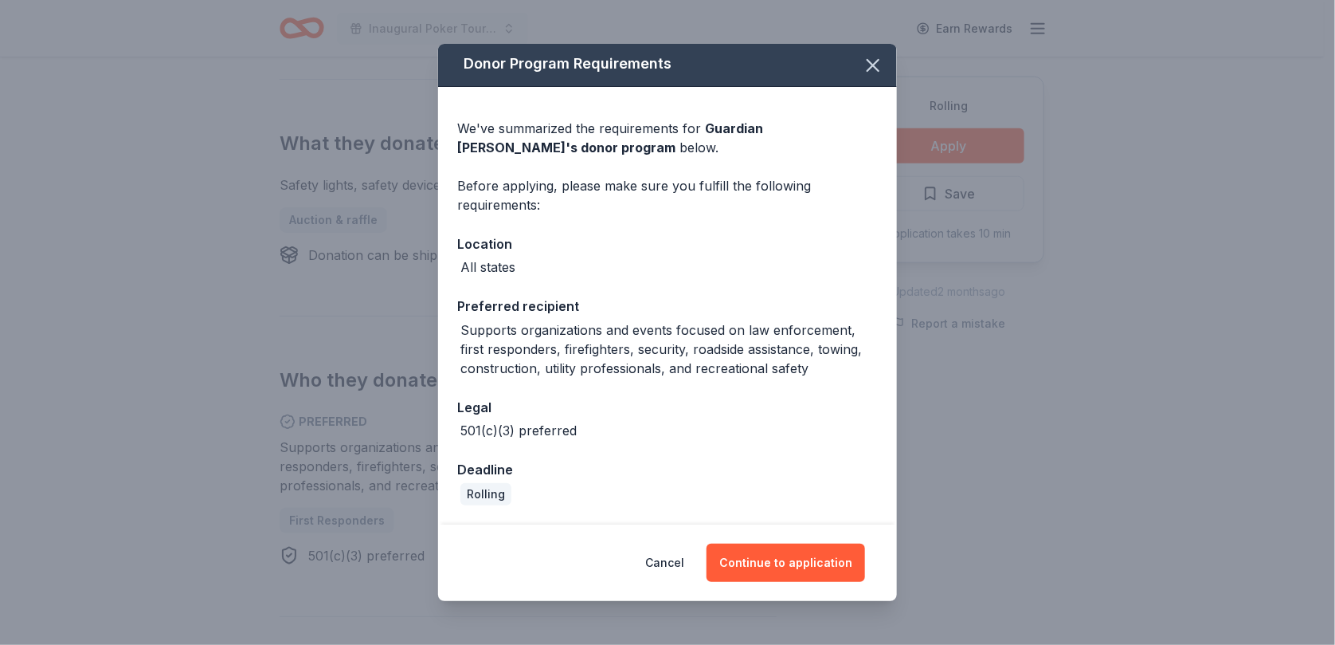
click at [742, 559] on button "Continue to application" at bounding box center [786, 562] width 159 height 38
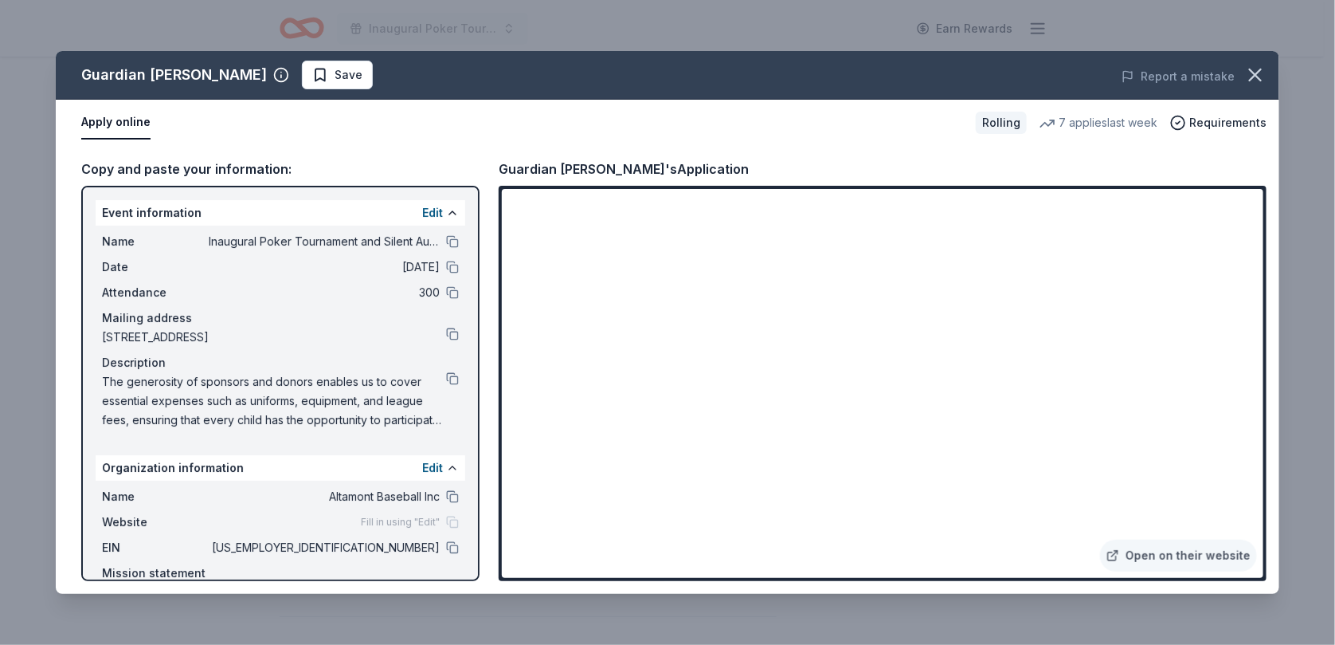
click at [446, 378] on button at bounding box center [452, 378] width 13 height 13
click at [335, 79] on span "Save" at bounding box center [349, 74] width 28 height 19
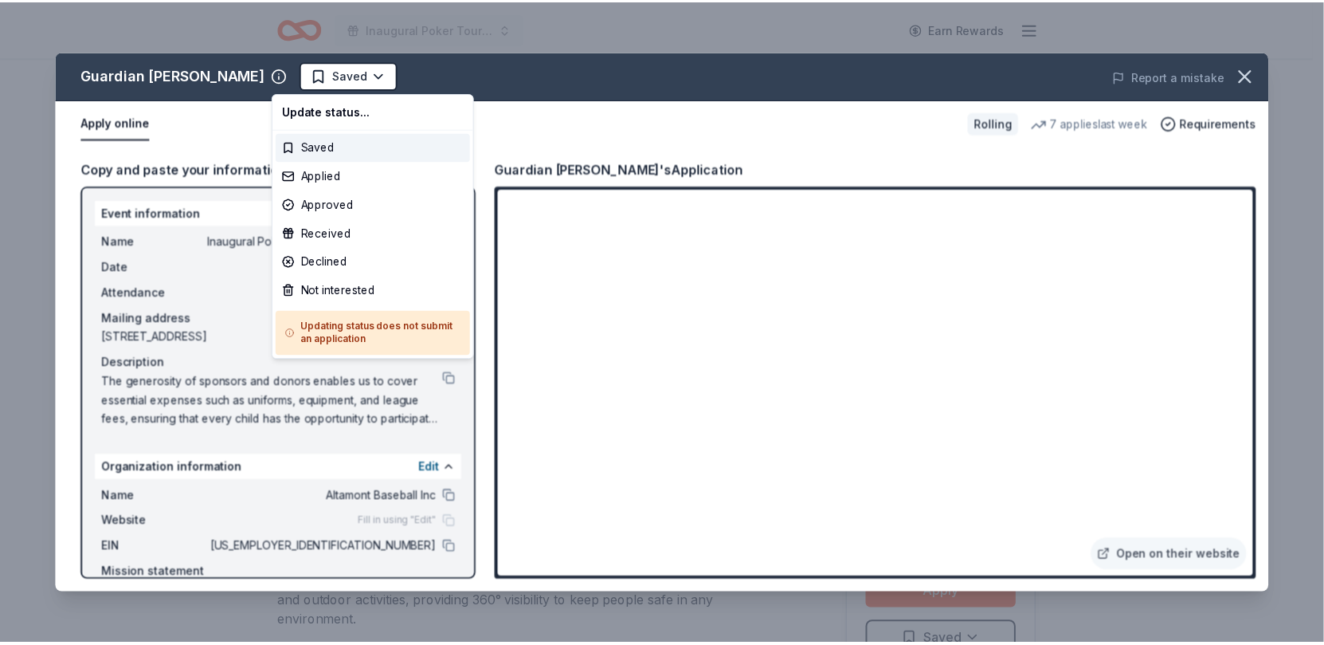
scroll to position [0, 0]
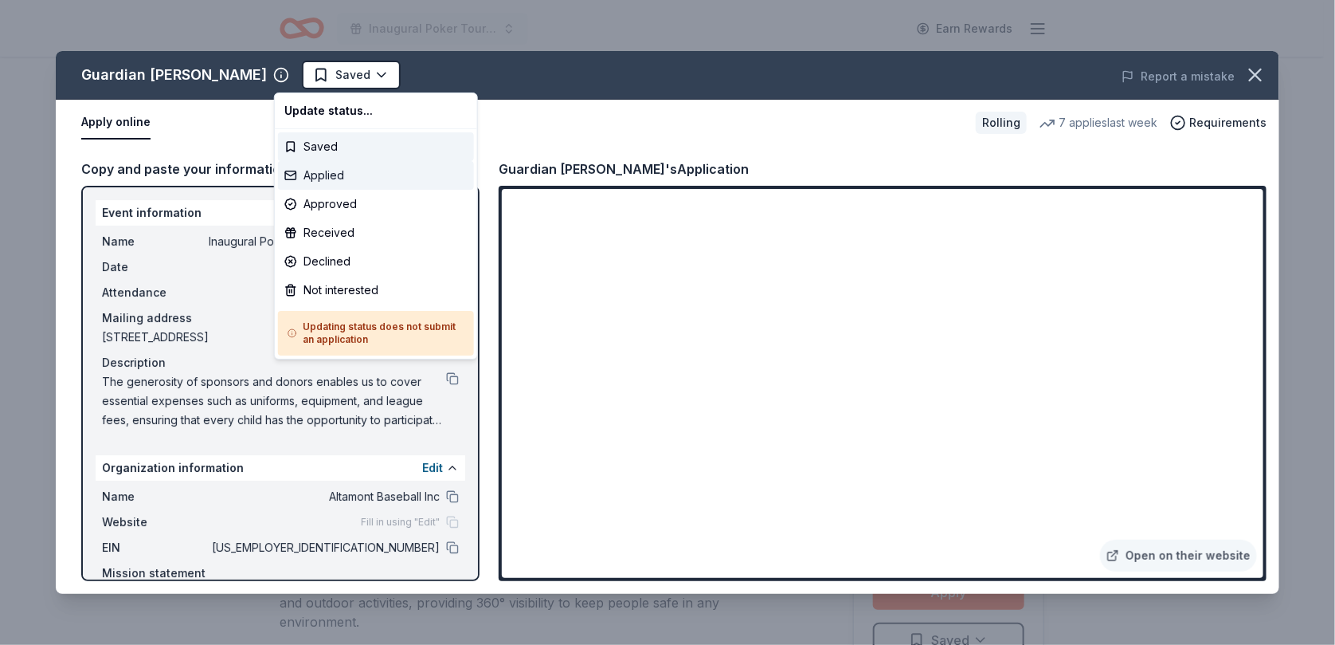
click at [325, 178] on div "Applied" at bounding box center [376, 175] width 196 height 29
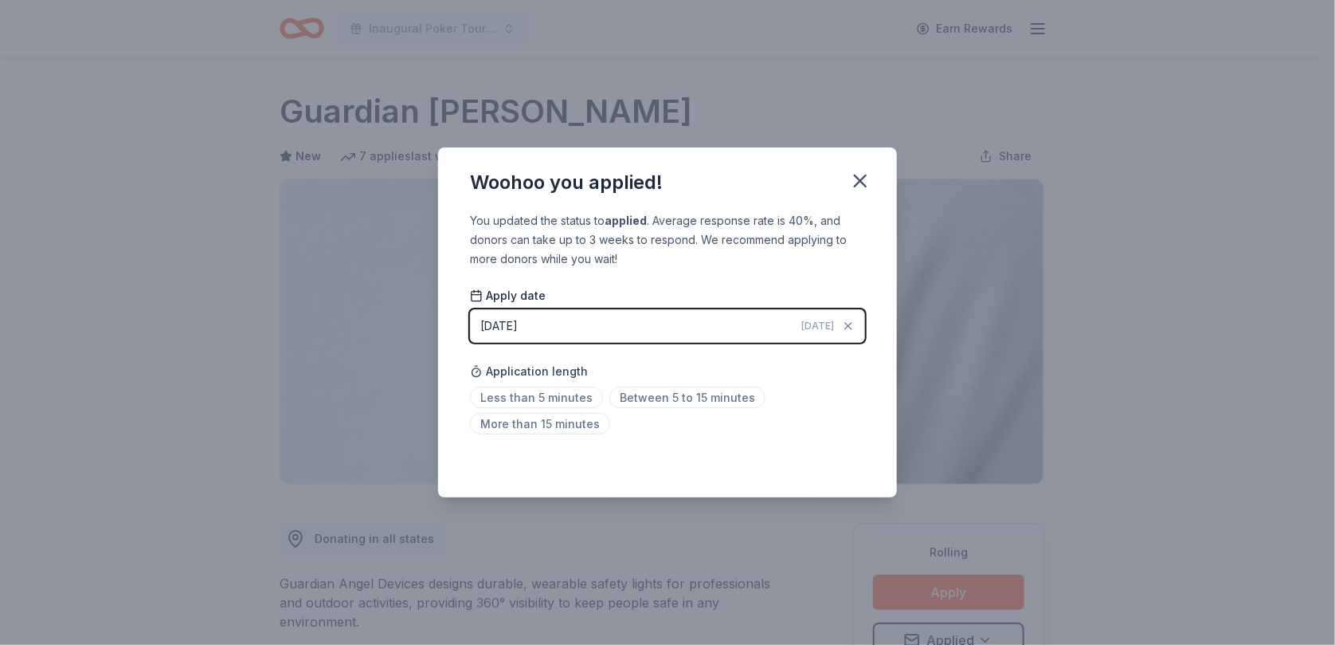
click at [863, 176] on icon "button" at bounding box center [860, 181] width 22 height 22
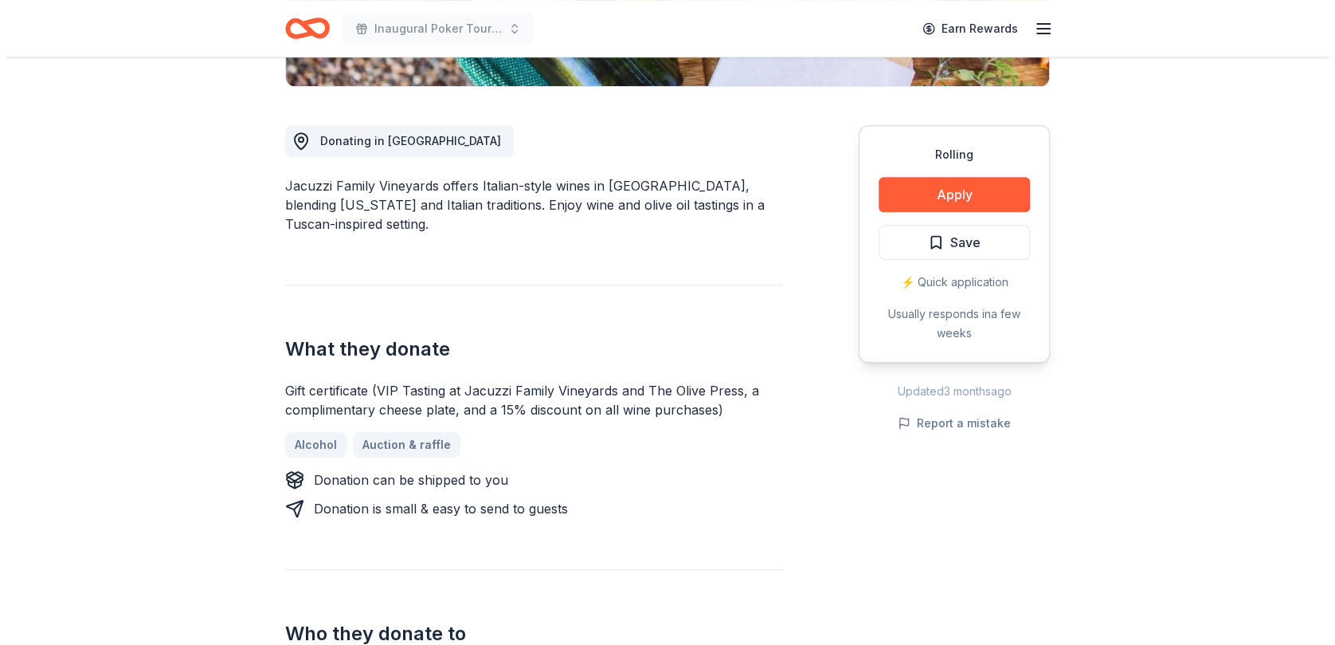
scroll to position [398, 0]
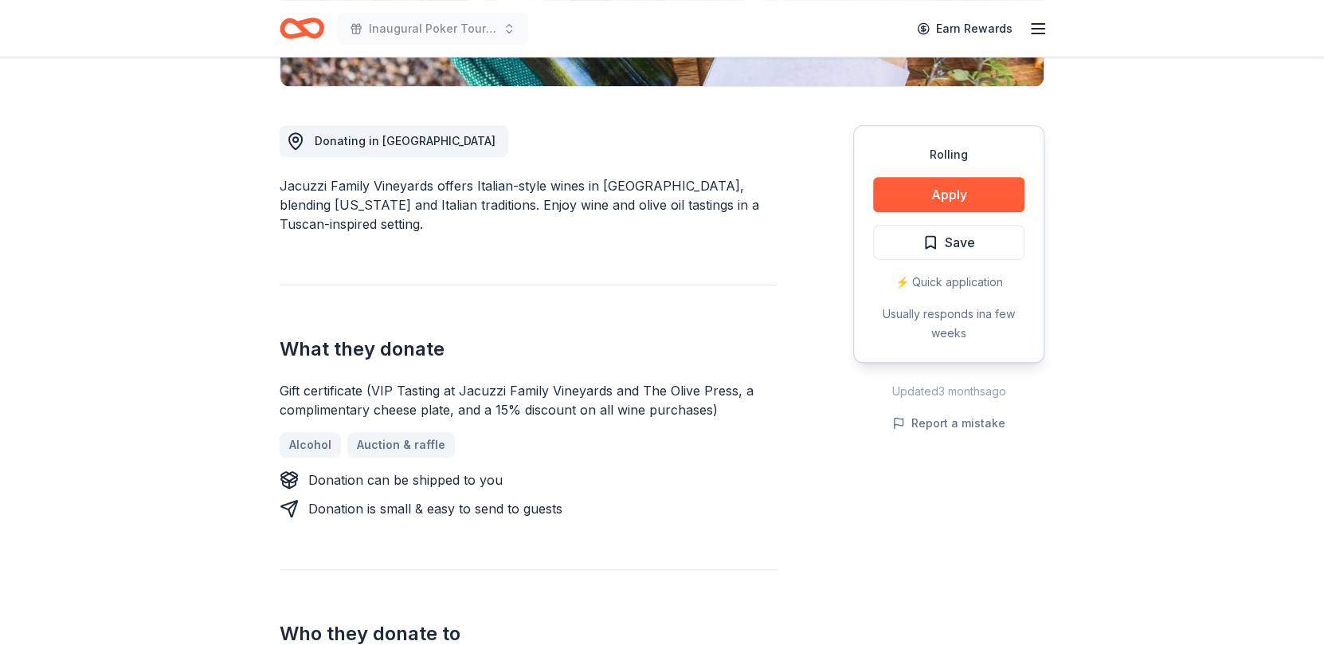
click at [946, 190] on button "Apply" at bounding box center [948, 194] width 151 height 35
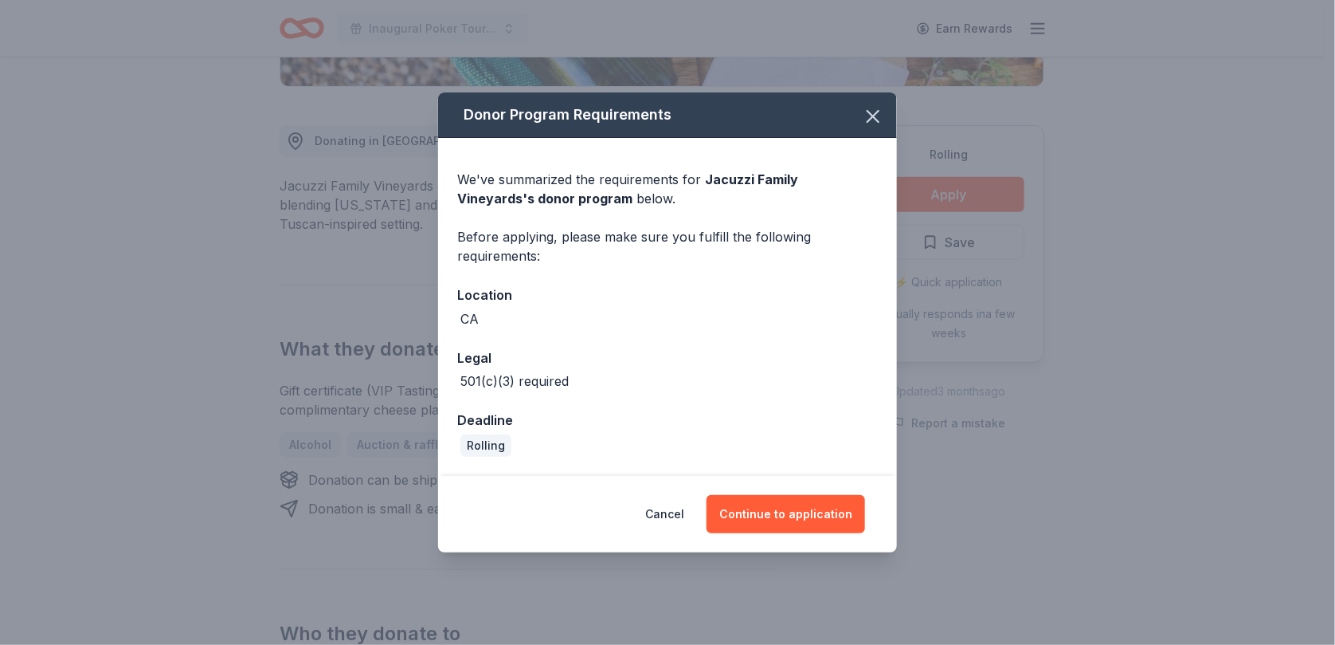
click at [775, 508] on button "Continue to application" at bounding box center [786, 514] width 159 height 38
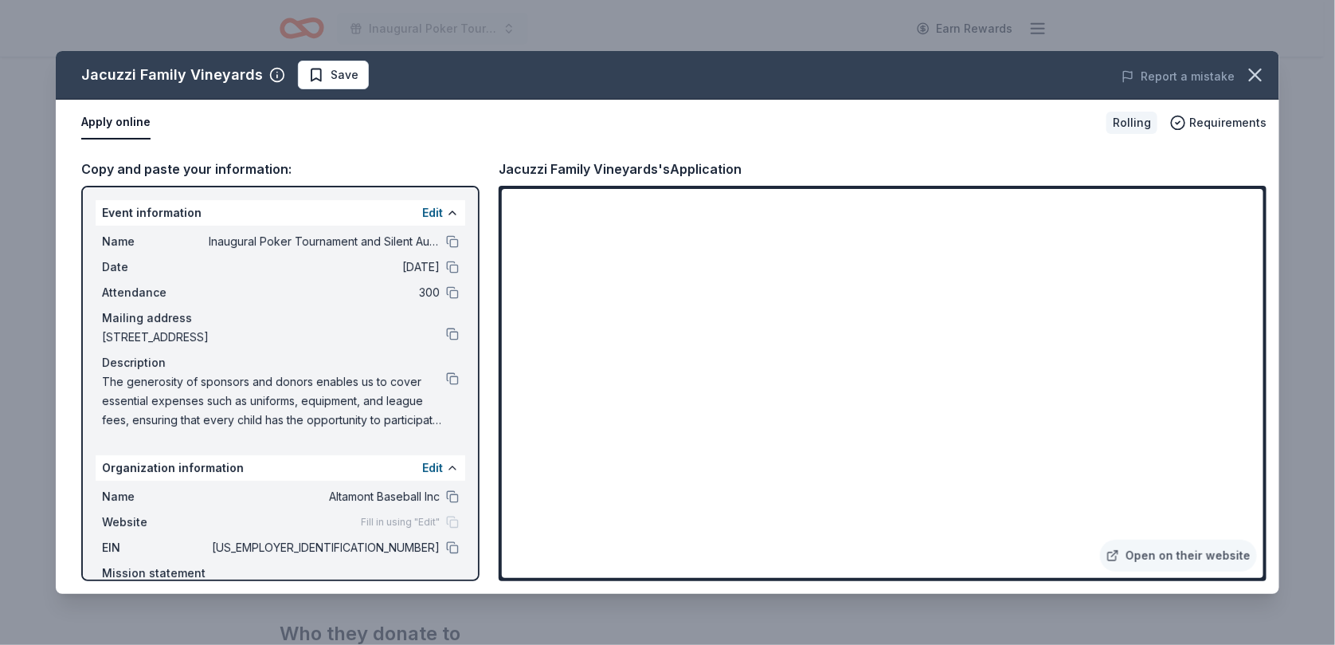
click at [446, 239] on button at bounding box center [452, 241] width 13 height 13
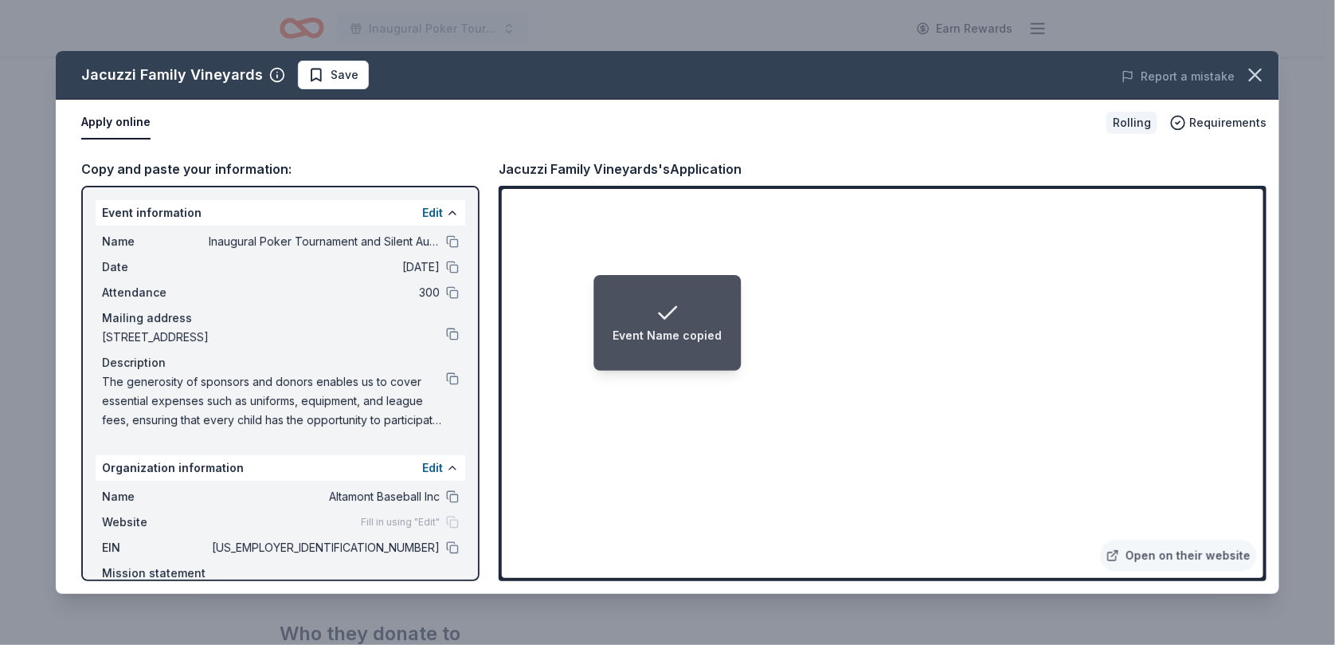
click at [446, 372] on button at bounding box center [452, 378] width 13 height 13
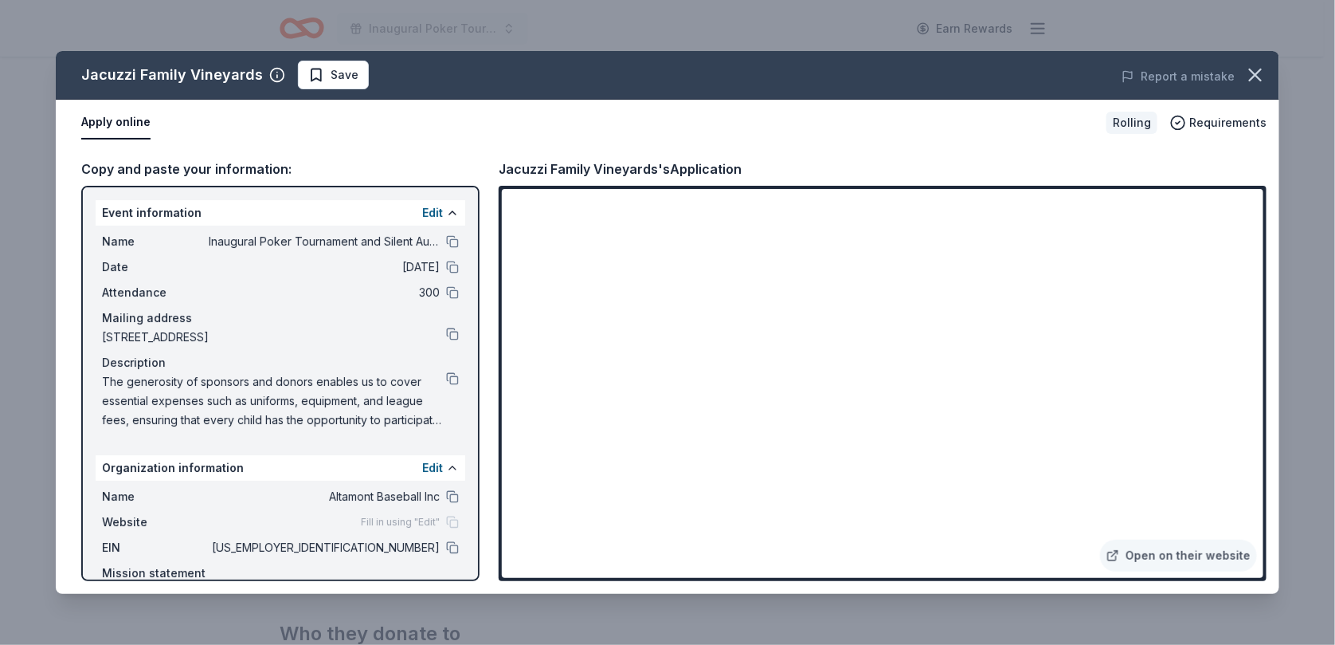
click at [331, 73] on span "Save" at bounding box center [345, 74] width 28 height 19
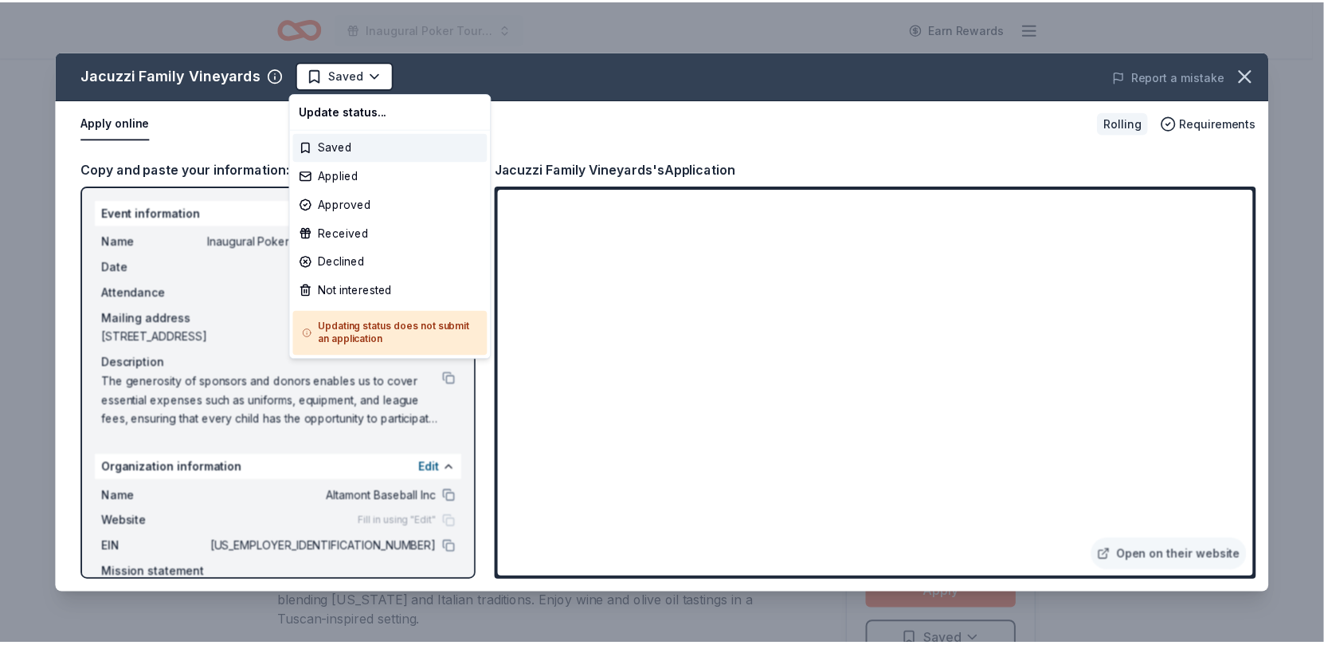
scroll to position [0, 0]
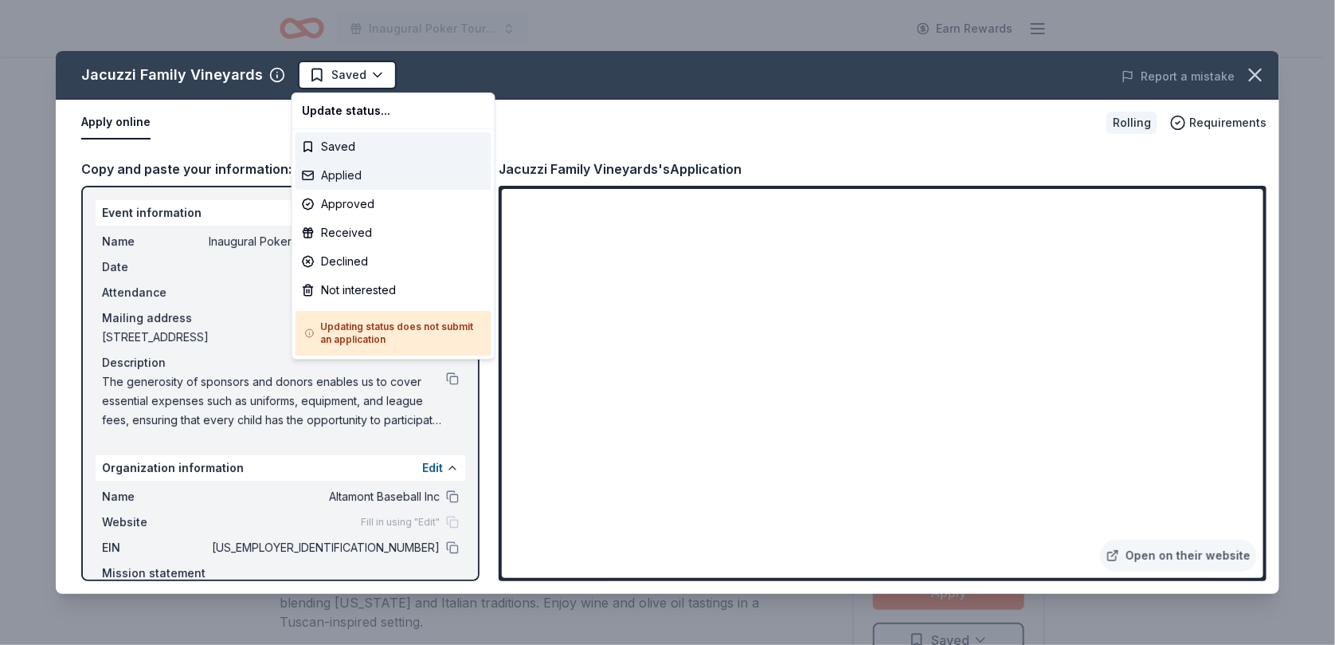
click at [339, 168] on div "Applied" at bounding box center [394, 175] width 196 height 29
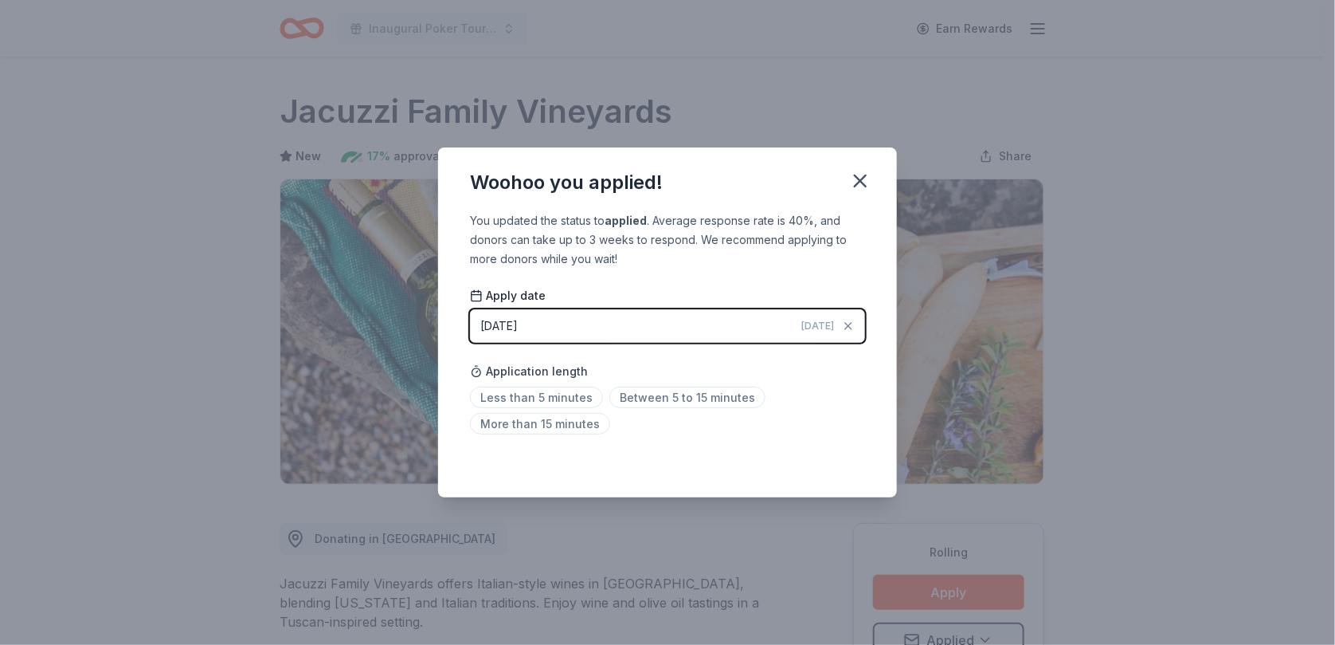
drag, startPoint x: 857, startPoint y: 178, endPoint x: 876, endPoint y: 149, distance: 34.7
click at [857, 178] on icon "button" at bounding box center [860, 180] width 11 height 11
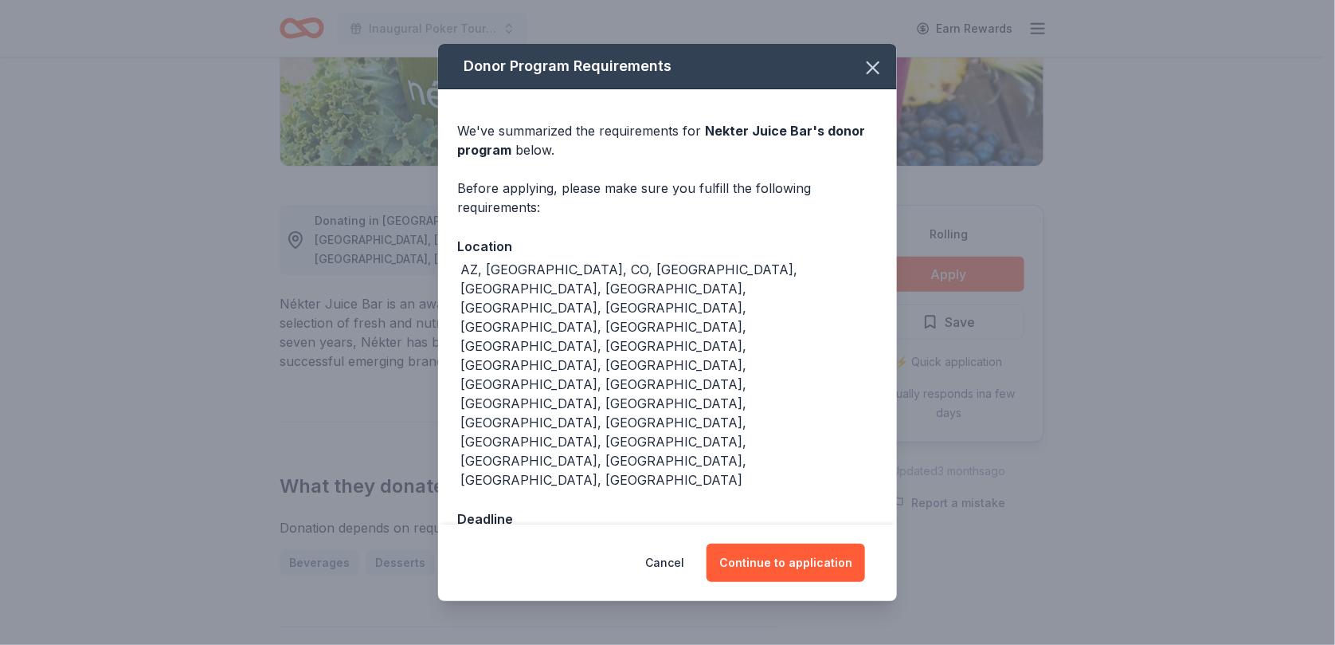
scroll to position [318, 0]
click at [799, 543] on button "Continue to application" at bounding box center [786, 562] width 159 height 38
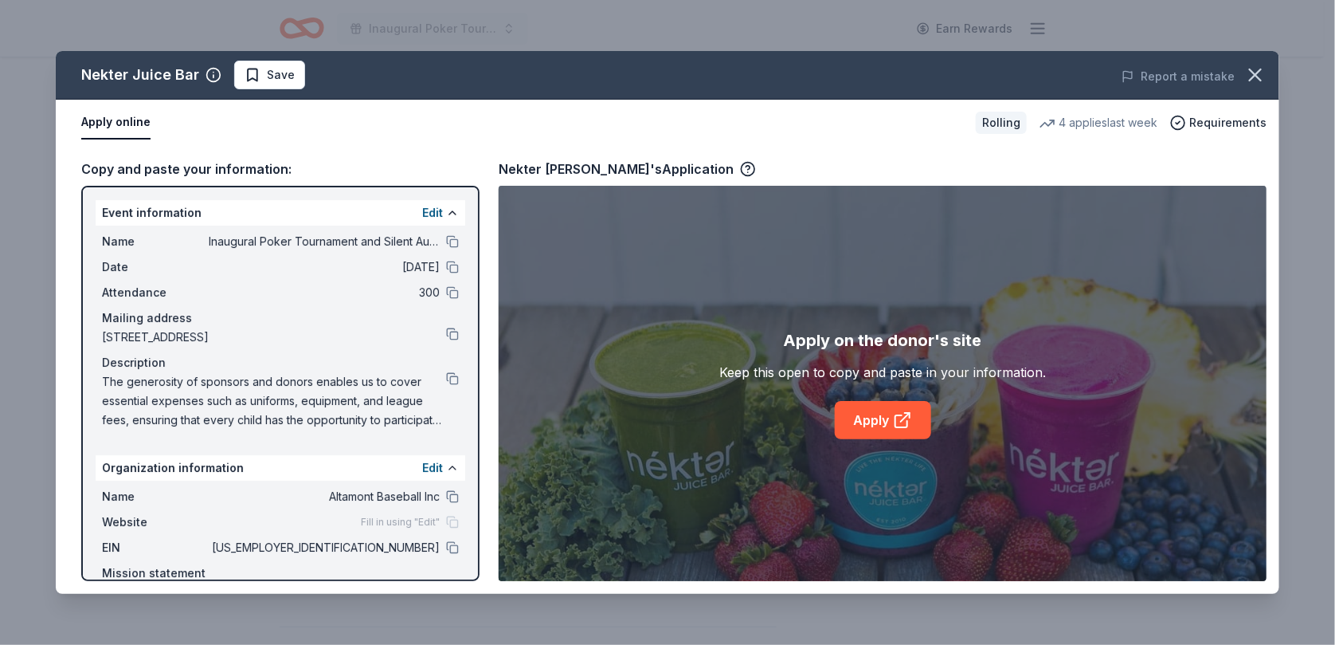
click at [888, 413] on link "Apply" at bounding box center [883, 420] width 96 height 38
click at [267, 71] on span "Save" at bounding box center [281, 74] width 28 height 19
click at [280, 76] on html "Inaugural Poker Tournament and Silent Auction Earn Rewards Rolling Share Nekter…" at bounding box center [667, 4] width 1335 height 645
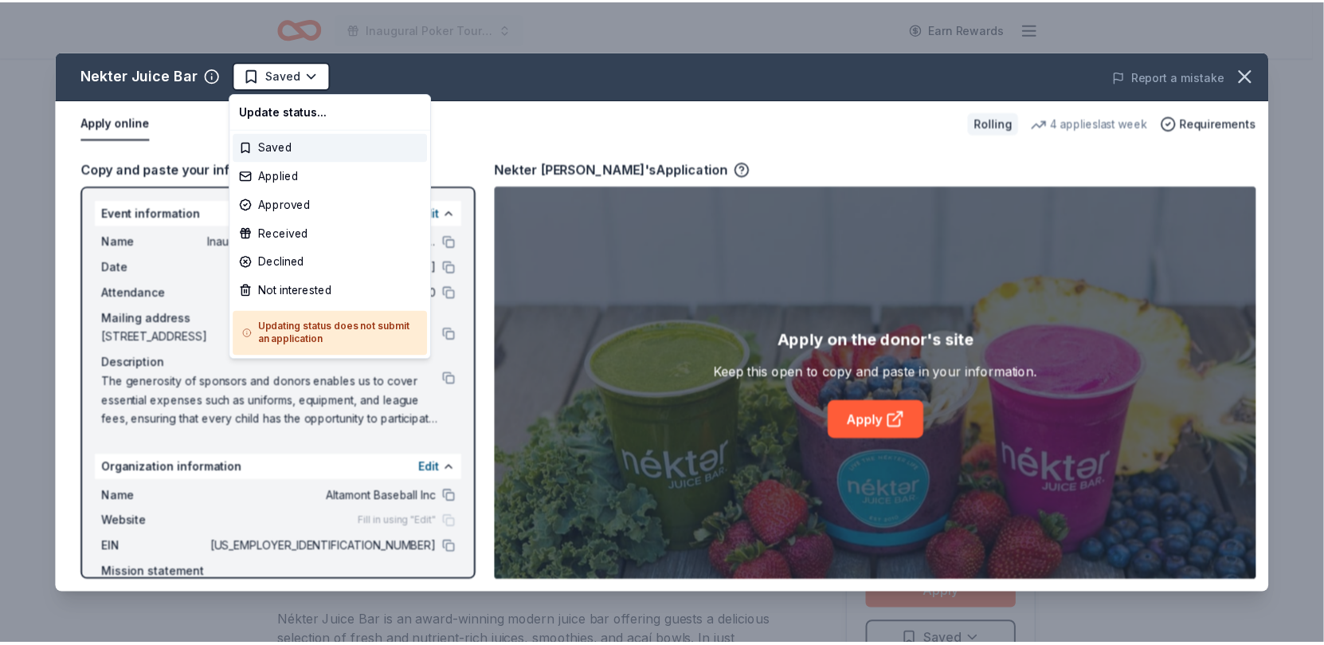
scroll to position [0, 0]
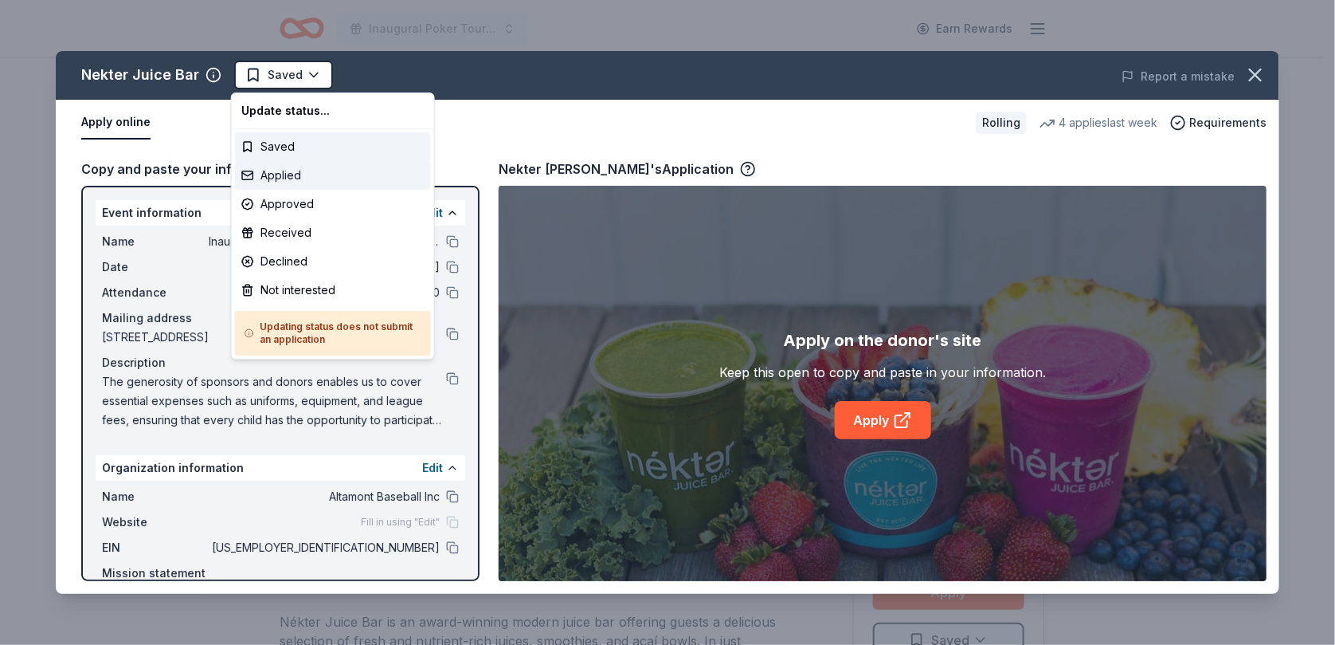
click at [290, 175] on div "Applied" at bounding box center [333, 175] width 196 height 29
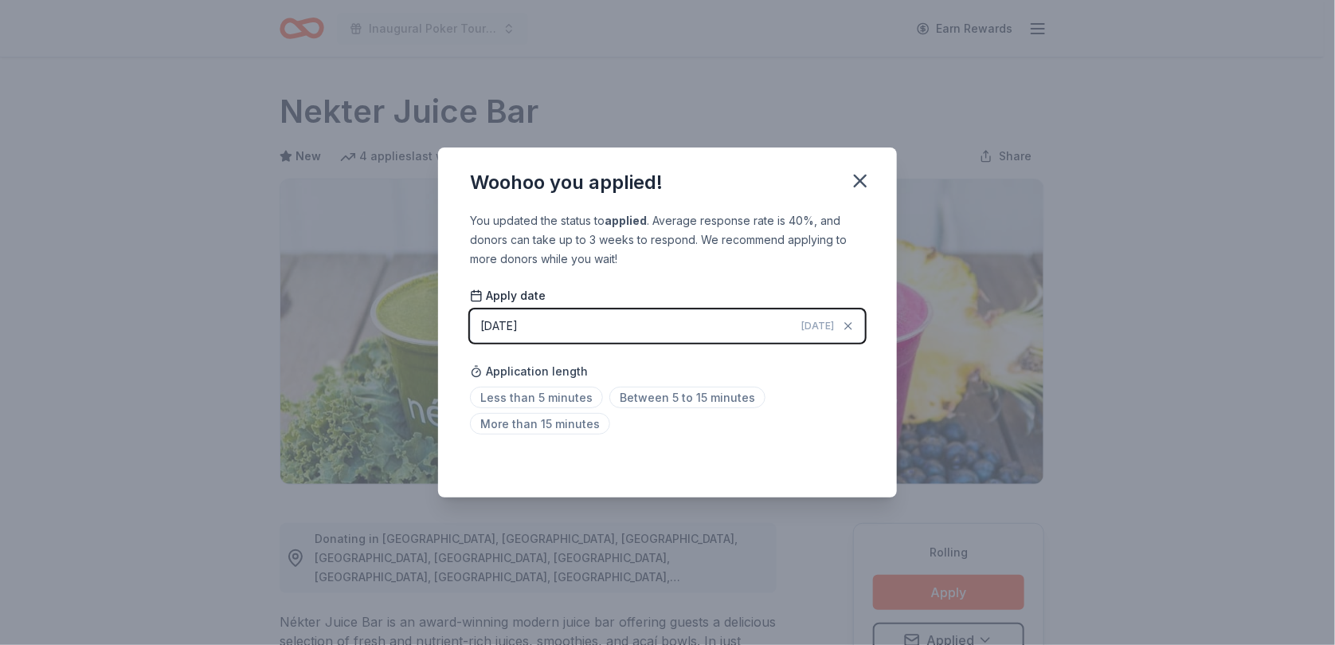
click at [860, 184] on icon "button" at bounding box center [860, 181] width 22 height 22
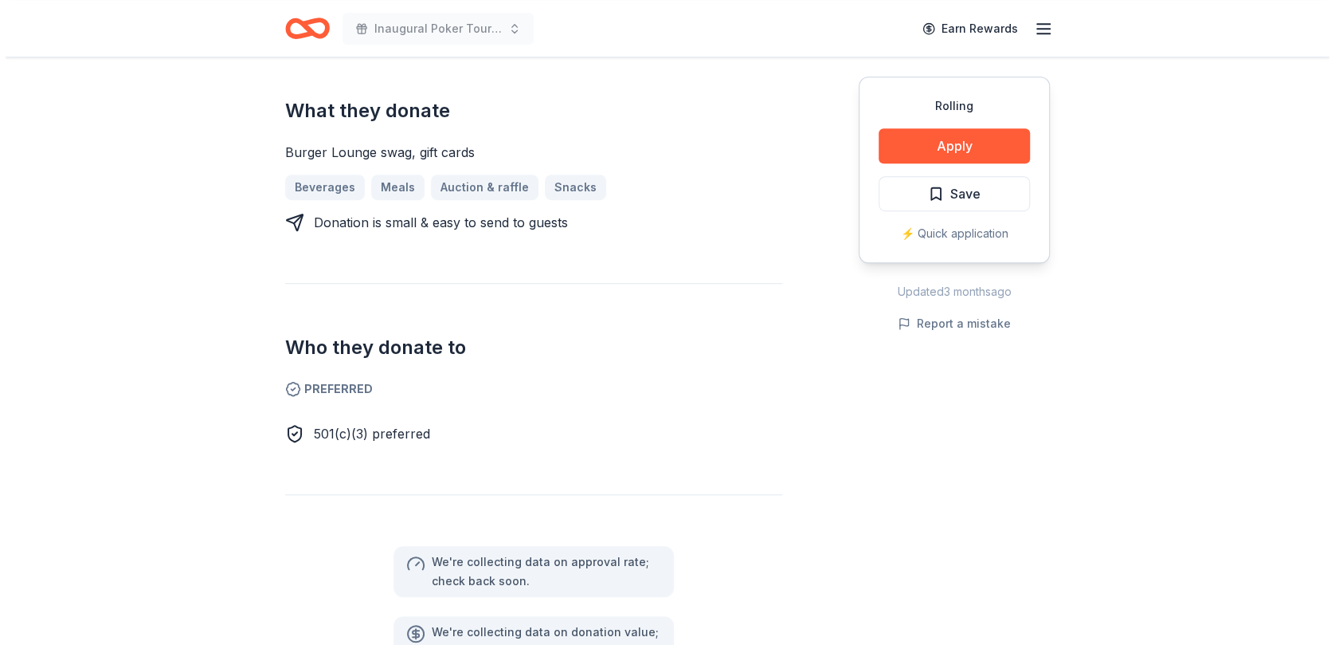
scroll to position [637, 0]
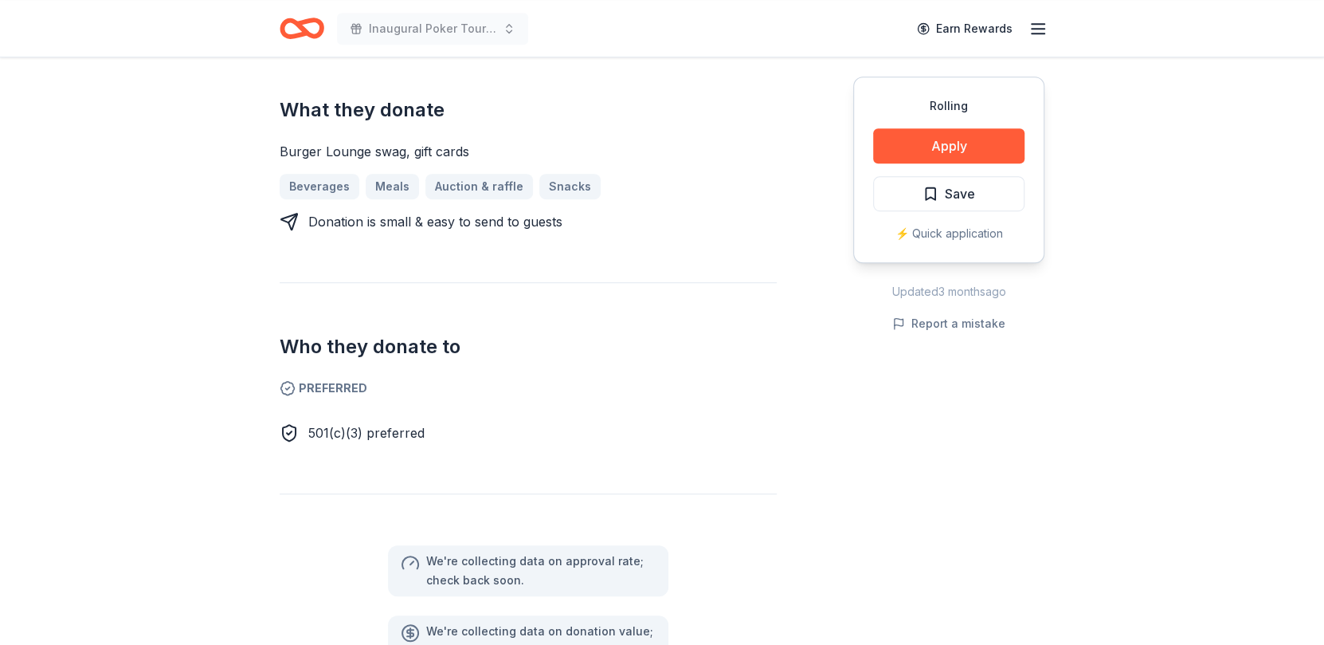
click at [923, 144] on button "Apply" at bounding box center [948, 145] width 151 height 35
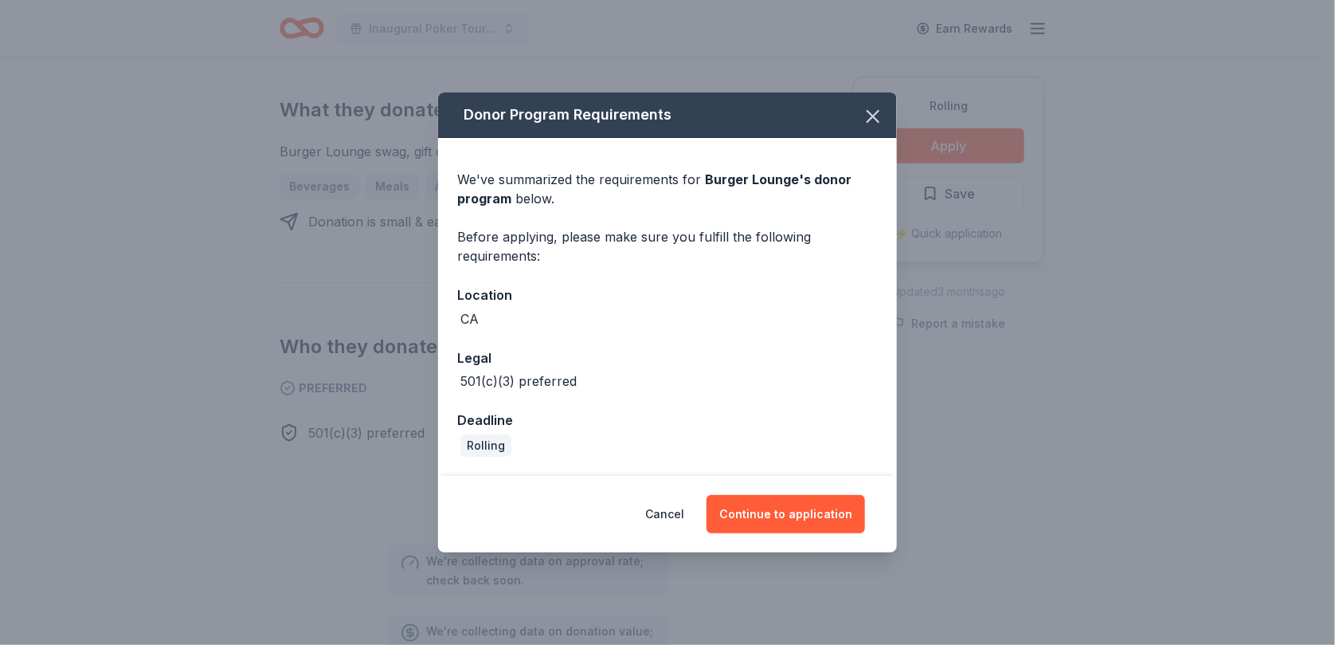
click at [757, 507] on button "Continue to application" at bounding box center [786, 514] width 159 height 38
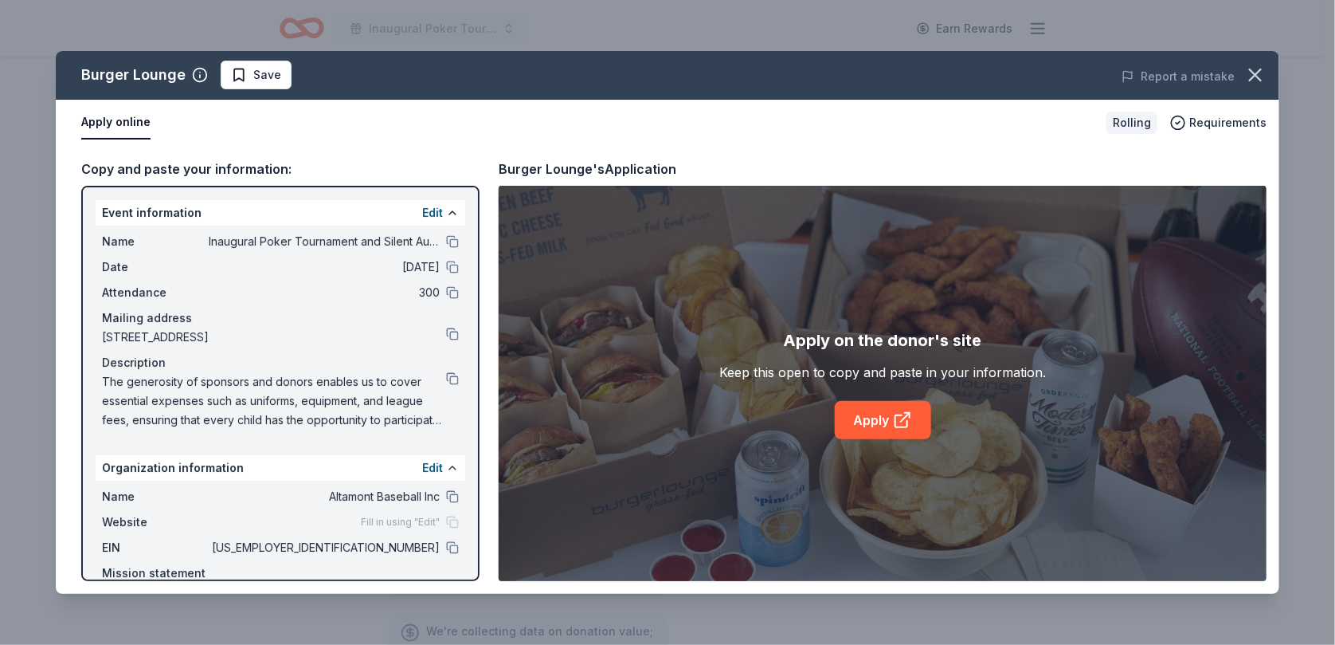
click at [896, 415] on icon at bounding box center [902, 421] width 12 height 12
click at [265, 76] on span "Save" at bounding box center [267, 74] width 28 height 19
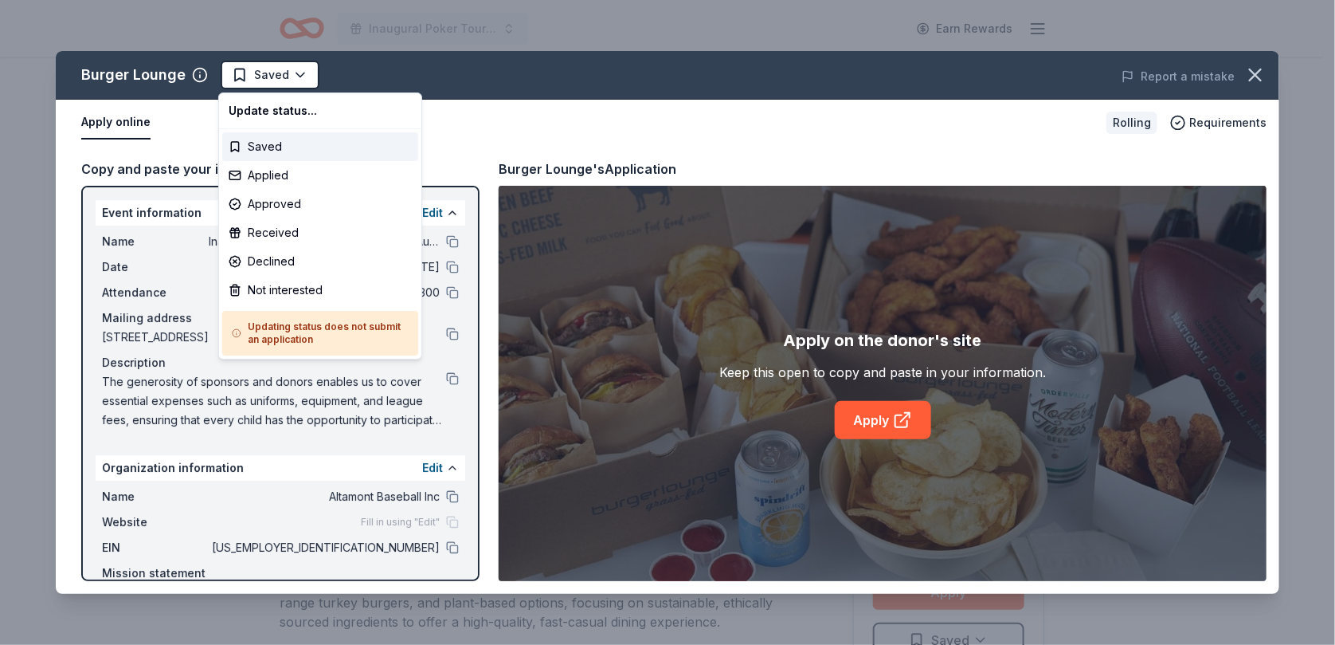
scroll to position [0, 0]
click at [267, 174] on div "Applied" at bounding box center [320, 175] width 196 height 29
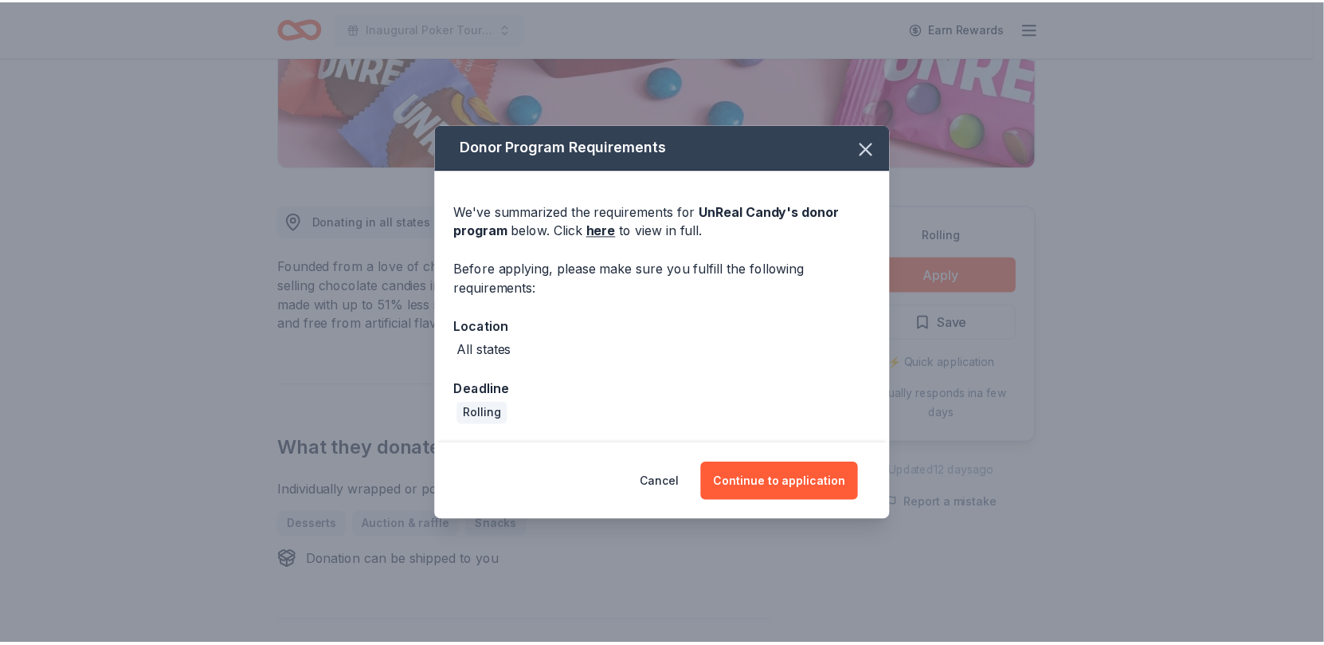
scroll to position [317, 0]
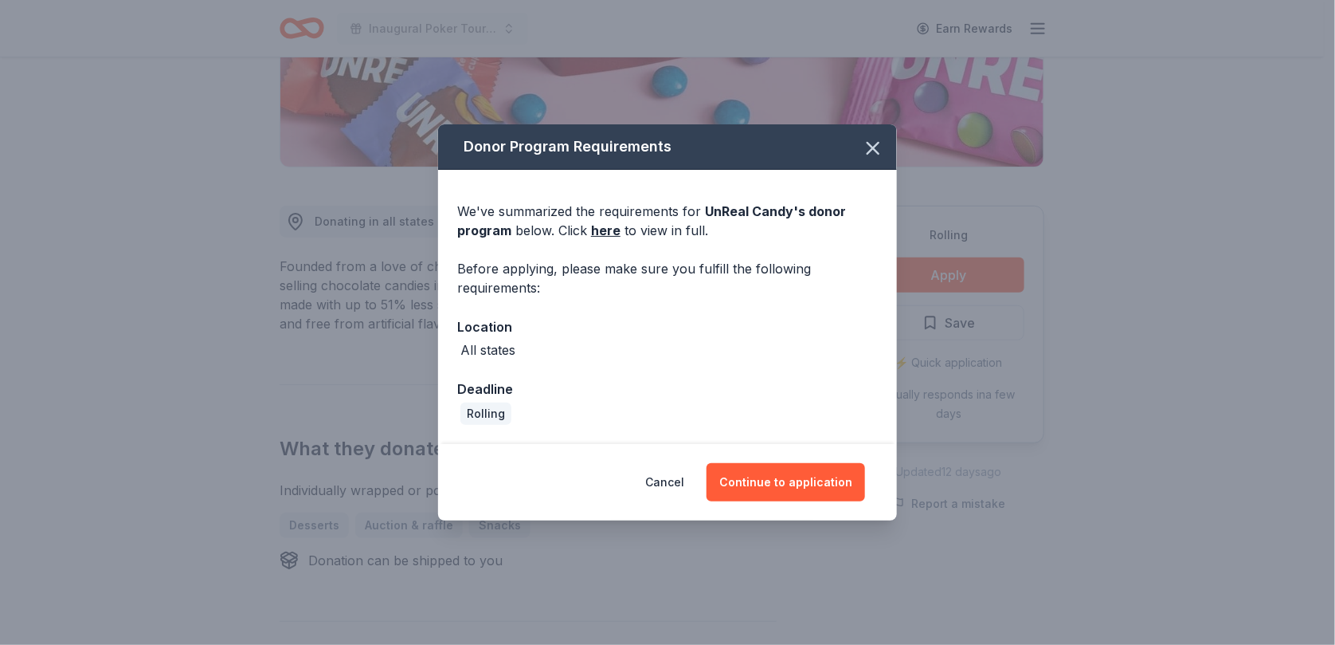
click at [753, 477] on button "Continue to application" at bounding box center [786, 482] width 159 height 38
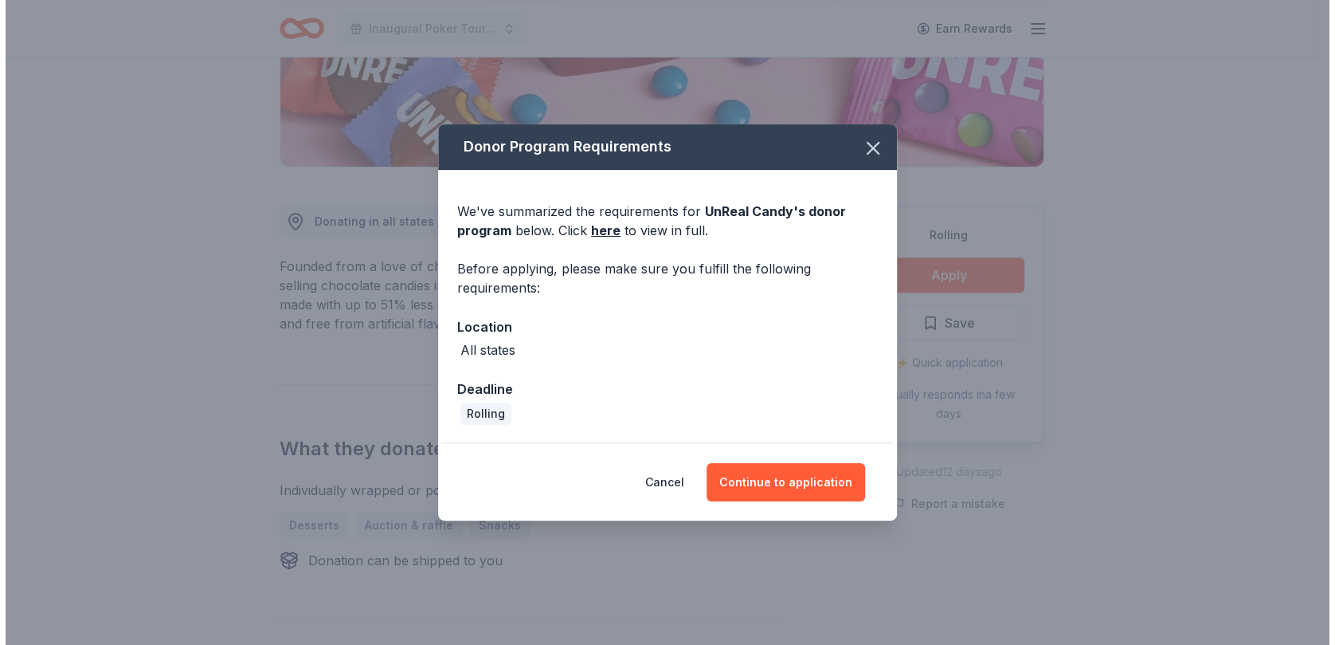
scroll to position [318, 0]
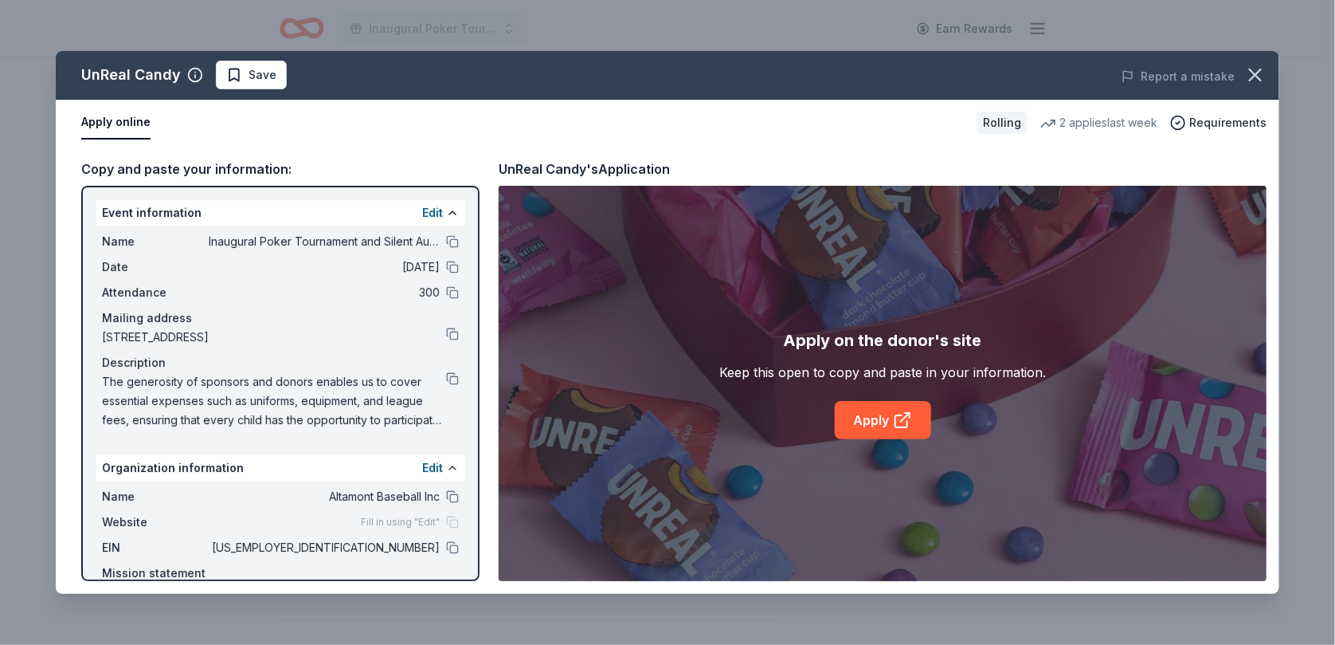
click at [900, 411] on icon at bounding box center [902, 419] width 19 height 19
